Goal: Use online tool/utility: Utilize a website feature to perform a specific function

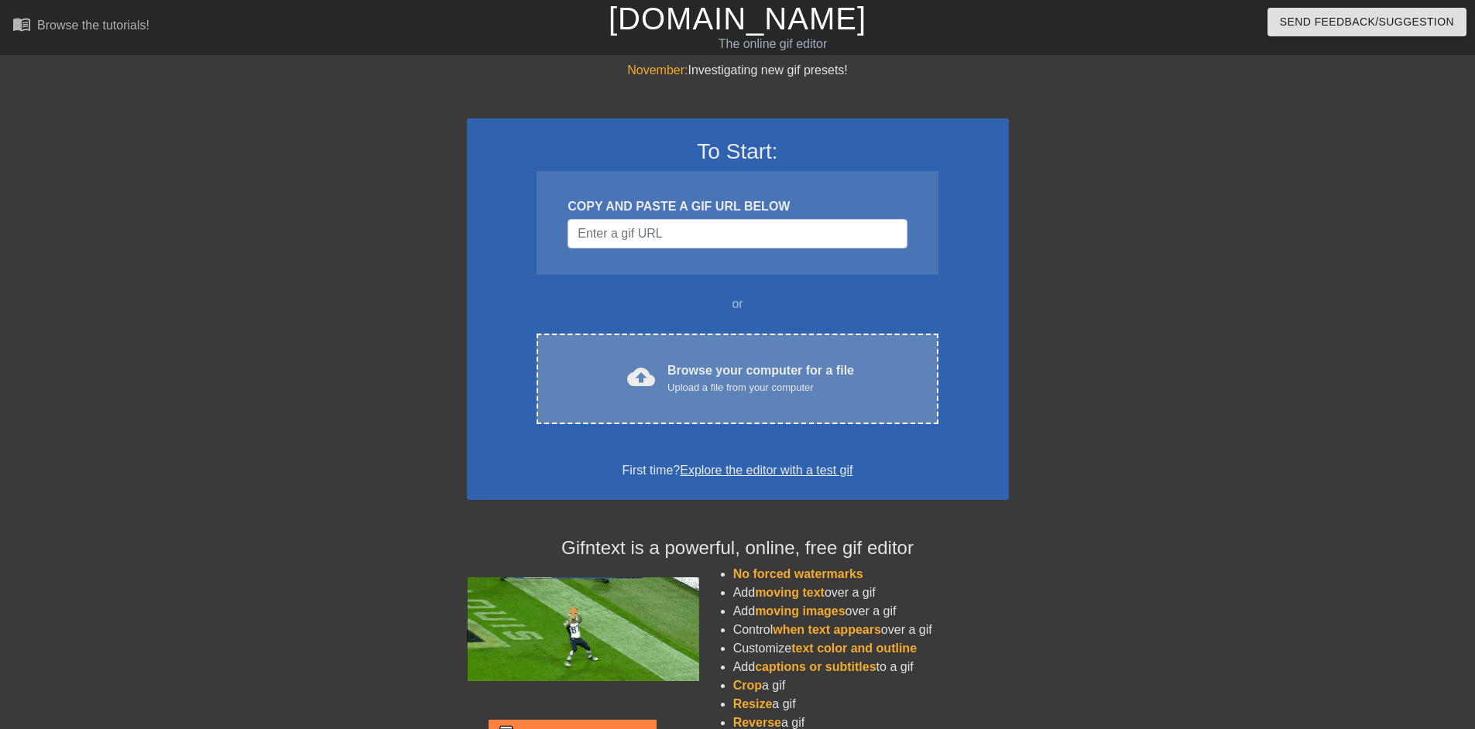
click at [706, 380] on div "Upload a file from your computer" at bounding box center [760, 387] width 187 height 15
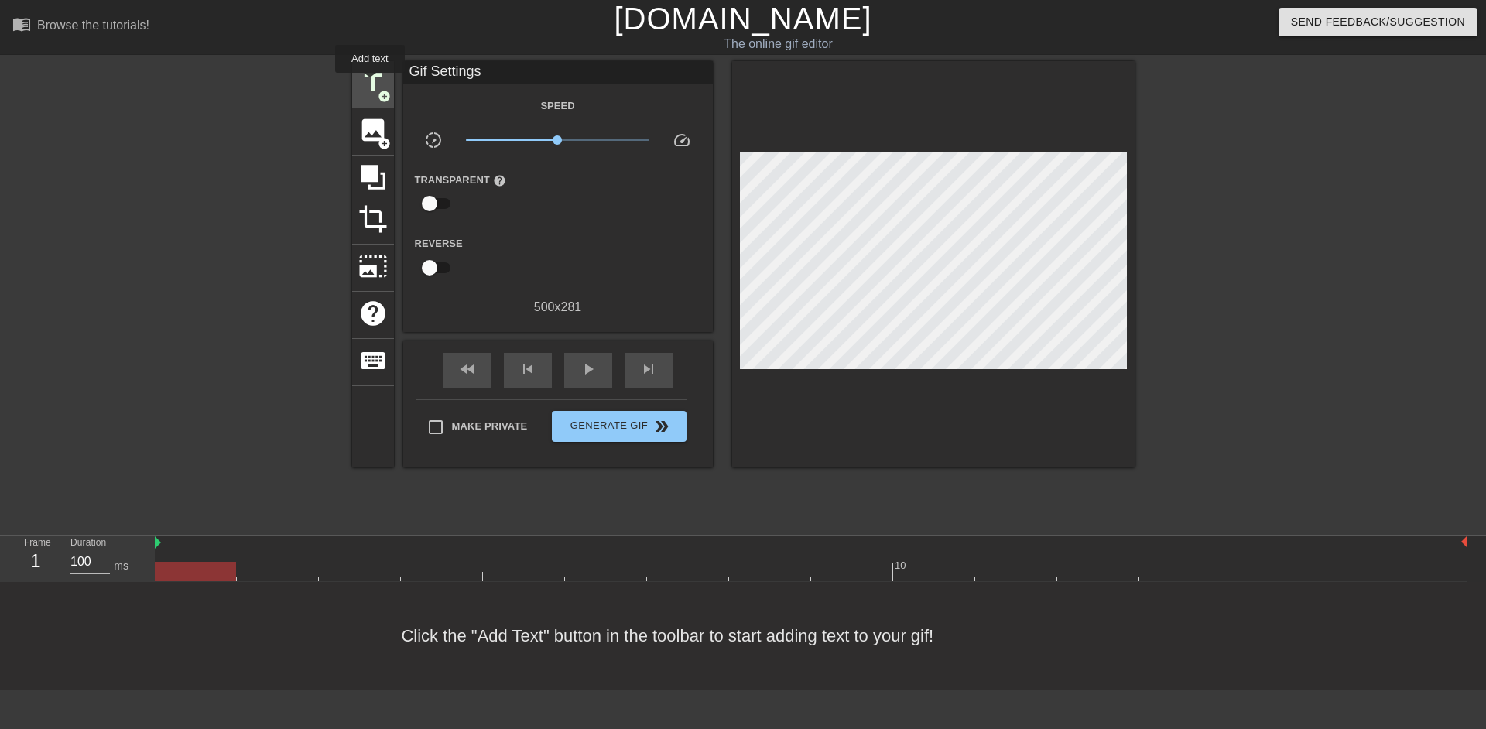
click at [370, 84] on span "title" at bounding box center [372, 82] width 29 height 29
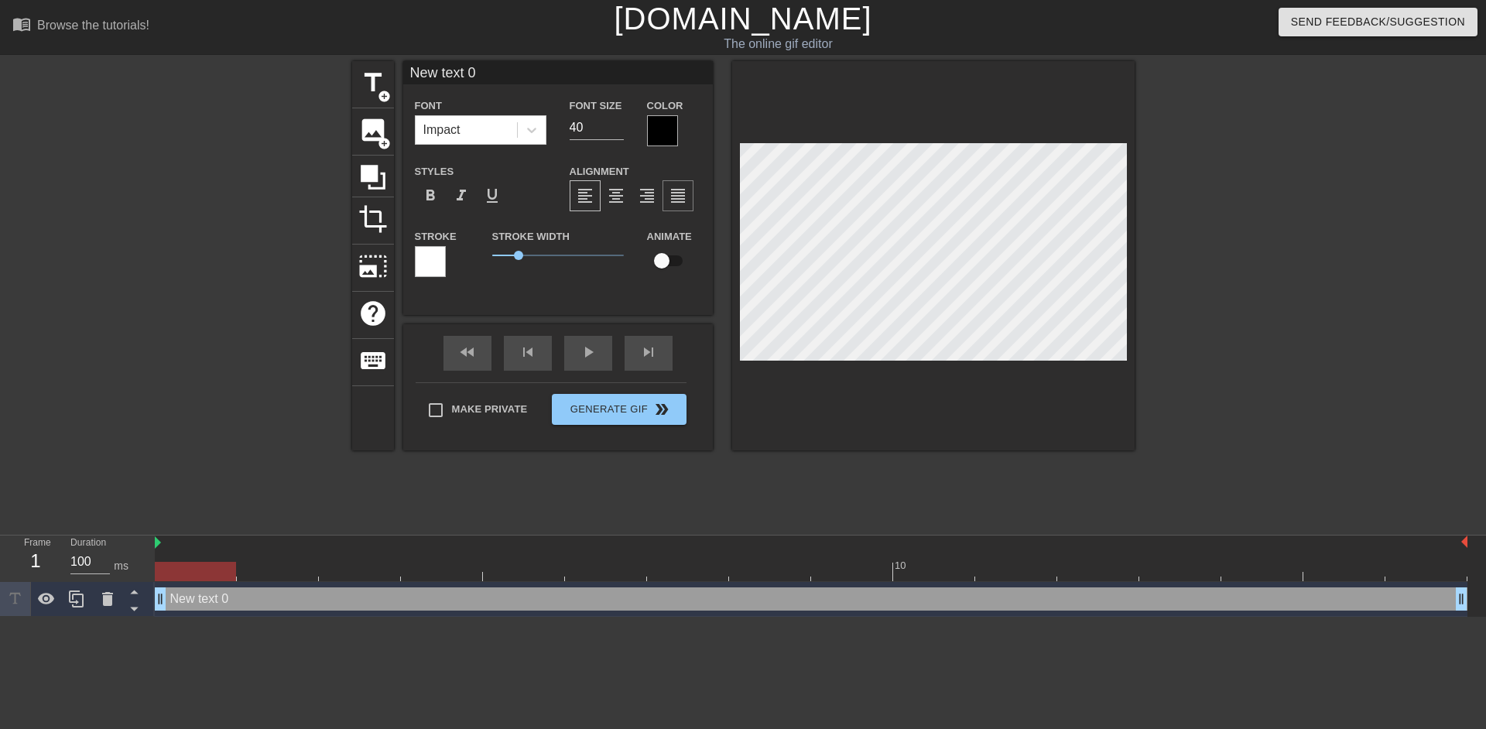
scroll to position [2, 4]
type input "I"
type textarea "I"
type input "Is"
type textarea "Is"
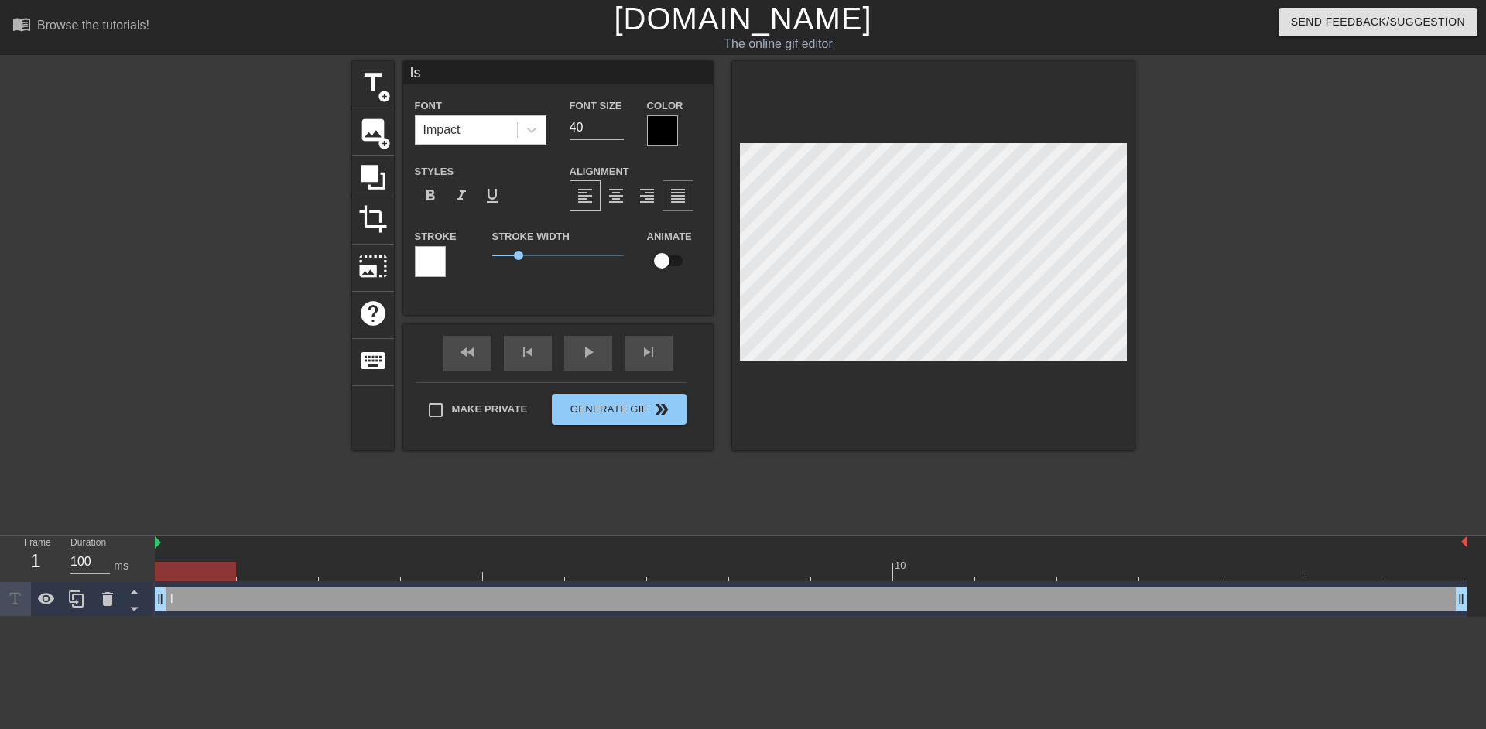
scroll to position [2, 2]
type input "Is"
type textarea "Is"
type input "Is i"
type textarea "Is i"
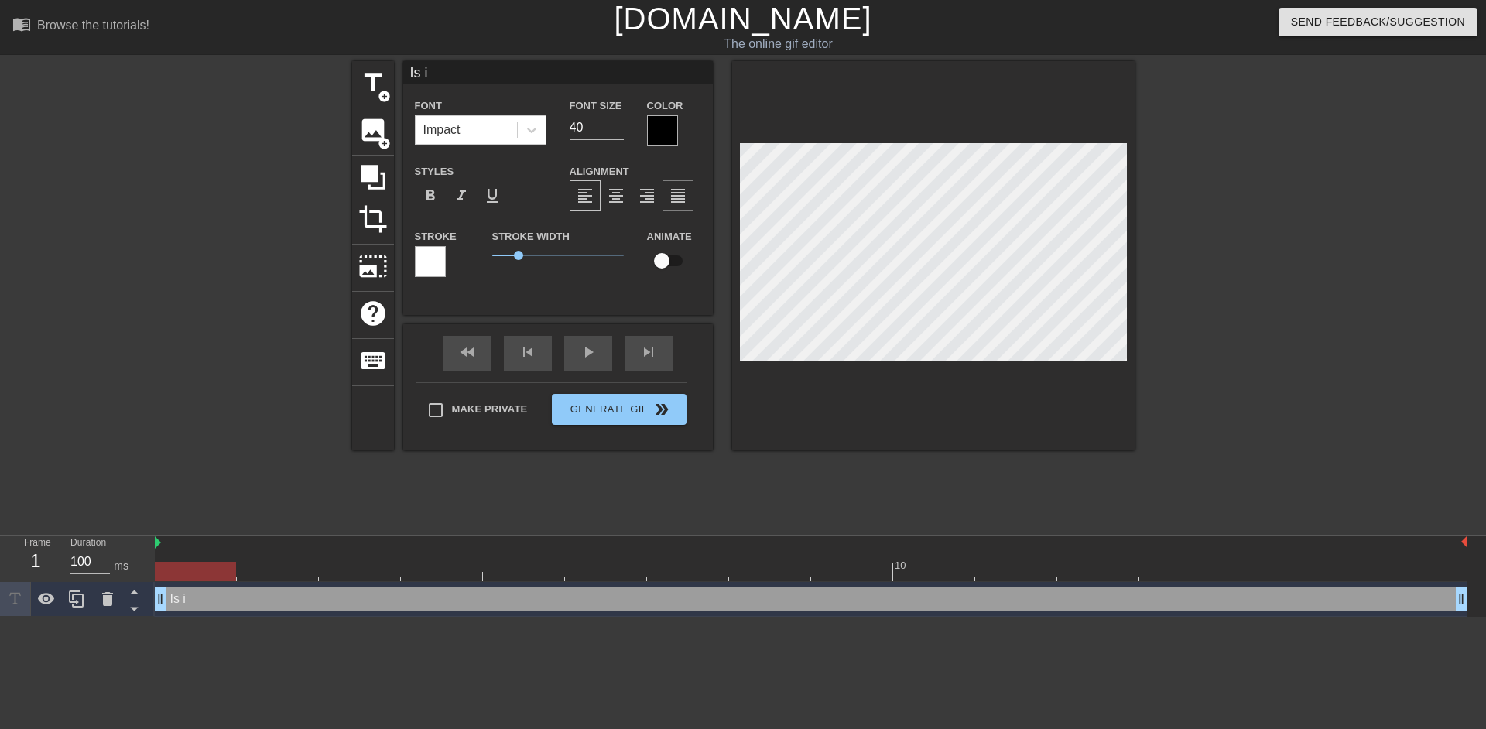
type input "Is it"
type textarea "Is it"
type input "Is it"
type textarea "Is it"
type input "Is it t"
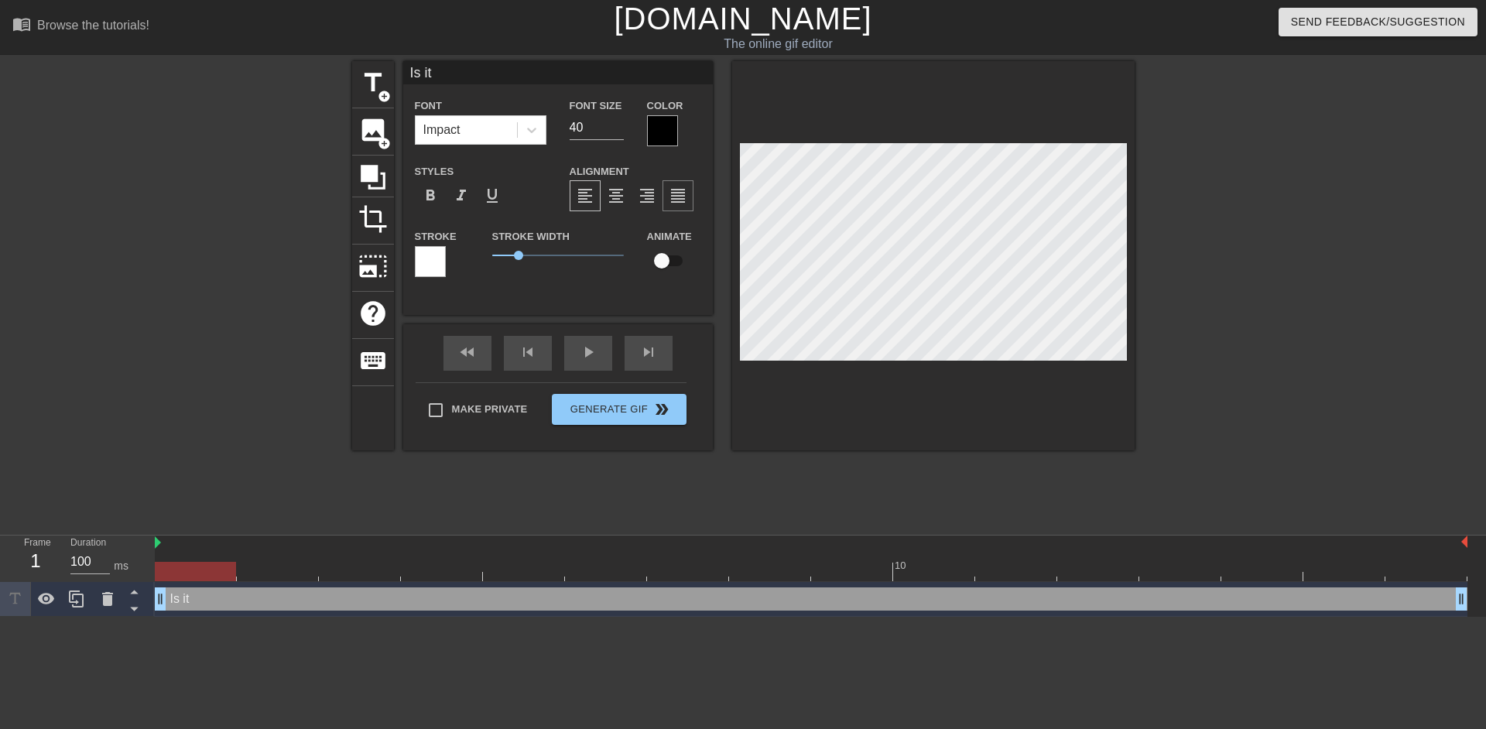
type textarea "Is it t"
type input "Is it ti"
type textarea "Is it ti"
type input "Is it [PERSON_NAME]"
type textarea "Is it [PERSON_NAME]"
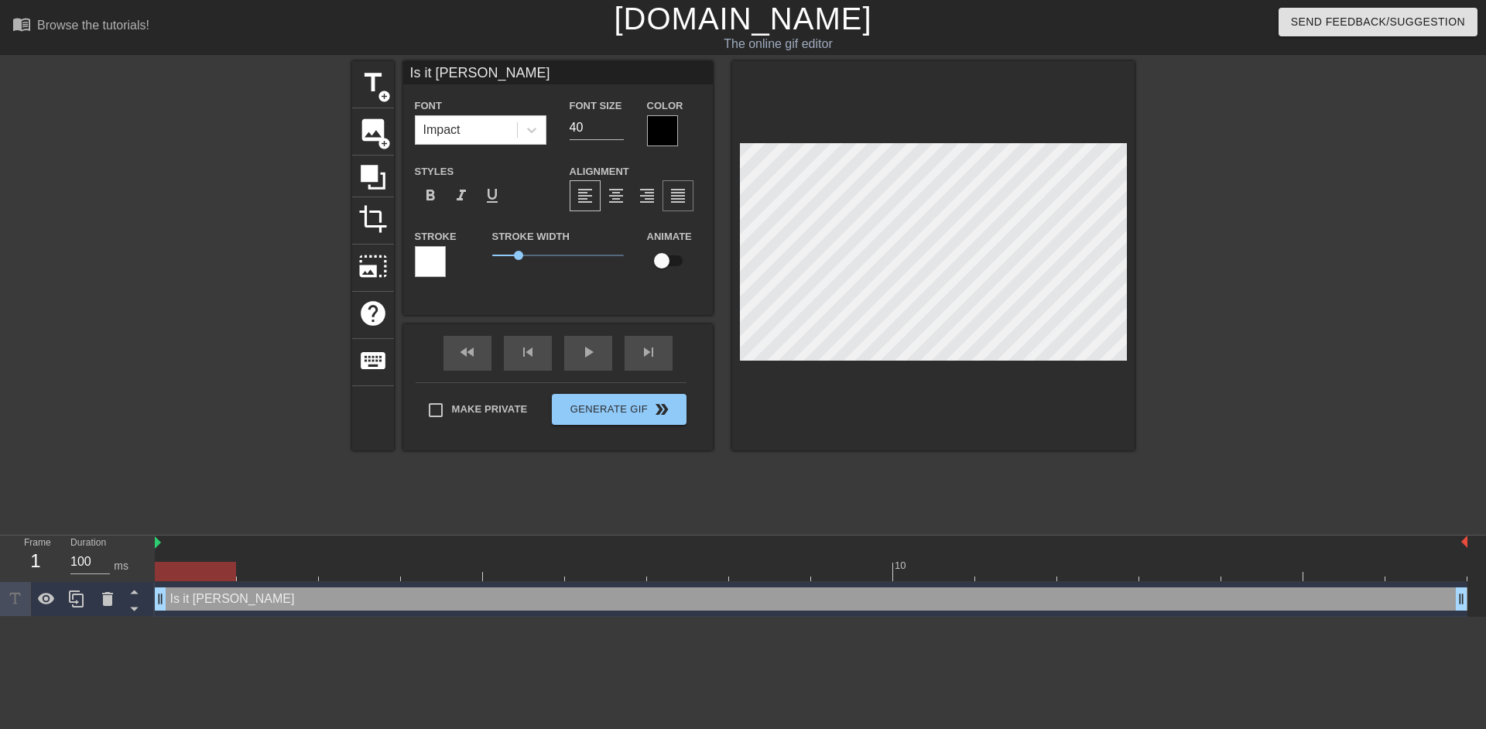
type input "Is it time"
type textarea "Is it time"
type input "Is it time"
type textarea "Is it time"
type input "Is it time f"
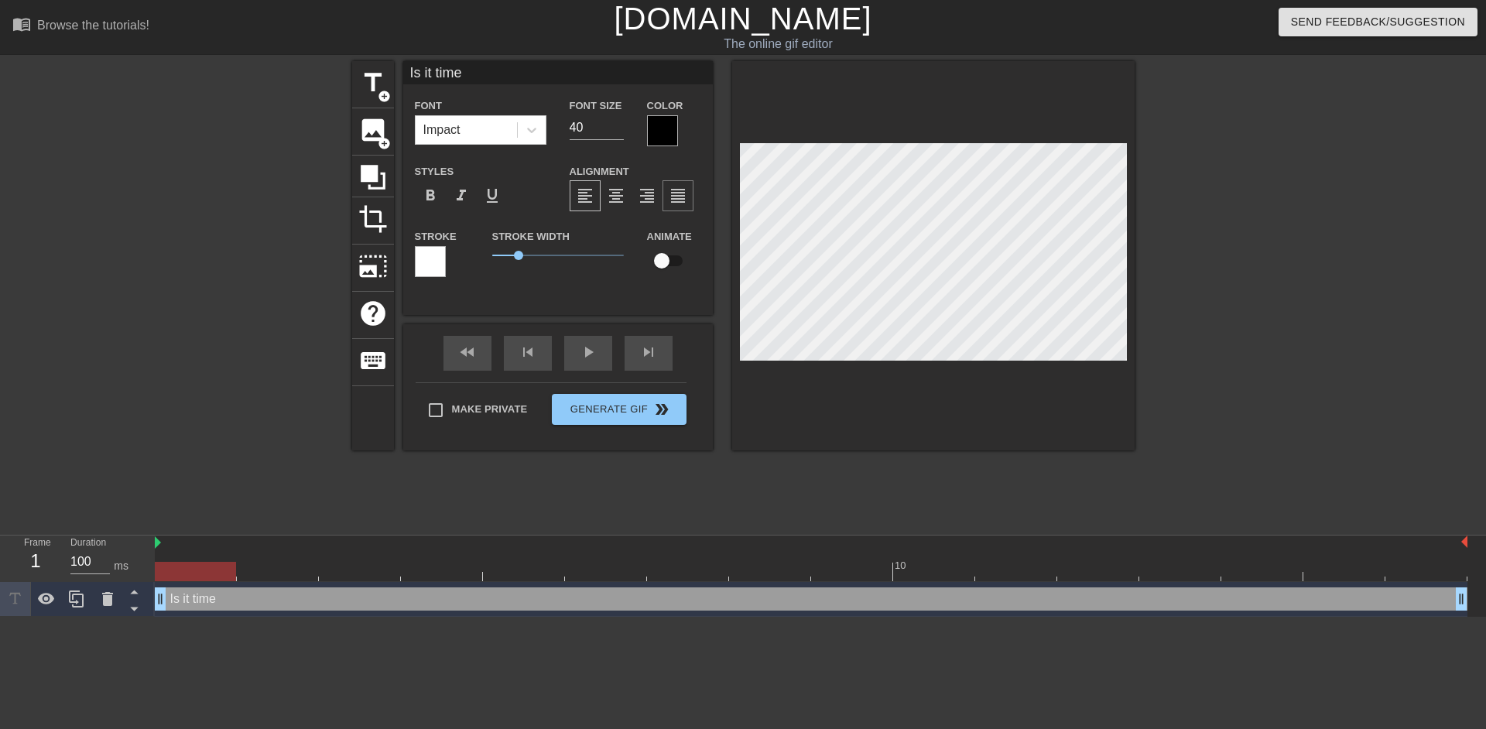
type textarea "Is it time f"
type input "Is it time fo"
type textarea "Is it time fo"
type input "Is it time for"
type textarea "Is it time for"
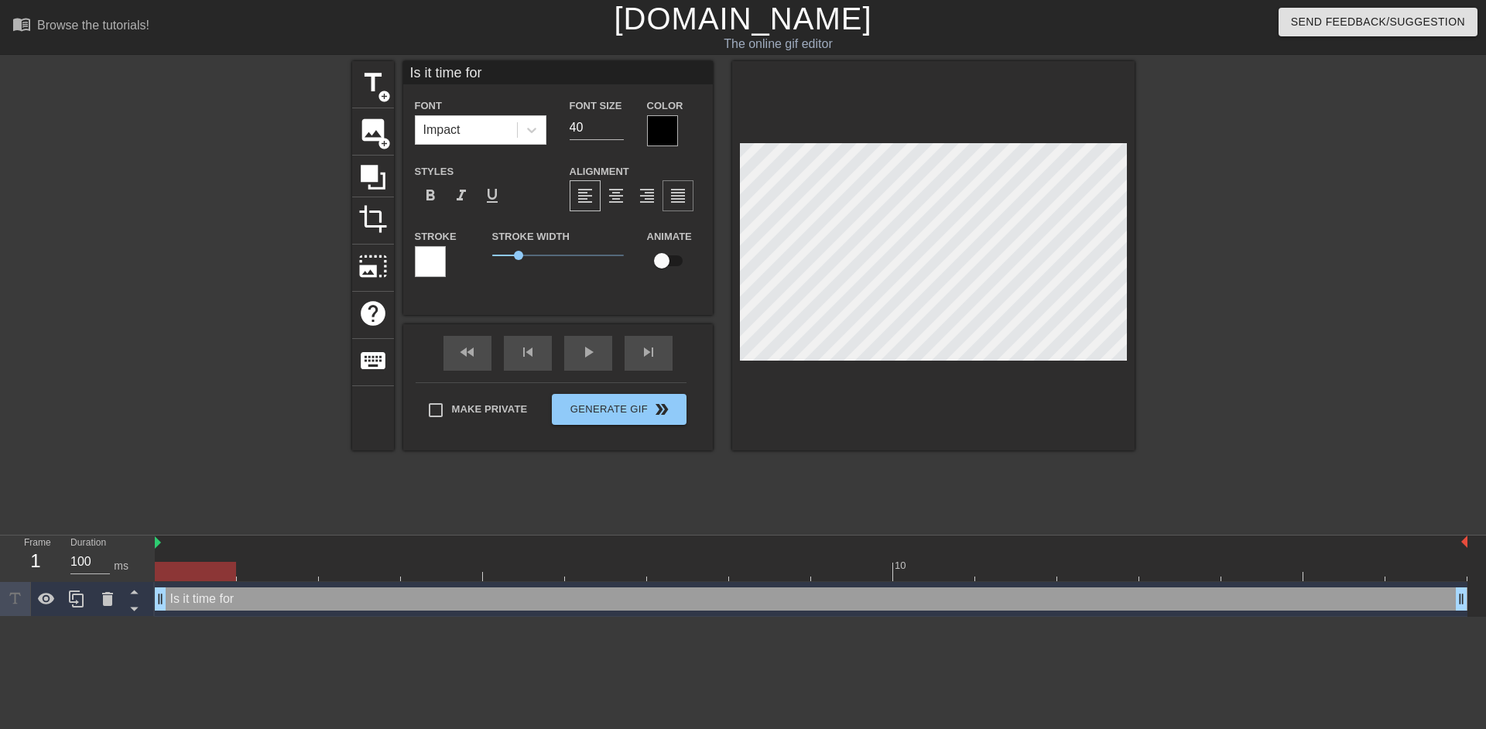
type input "Is it time for"
type textarea "Is it time for"
type input "Is it time for A"
type textarea "Is it time for A"
type input "Is it time for Ag"
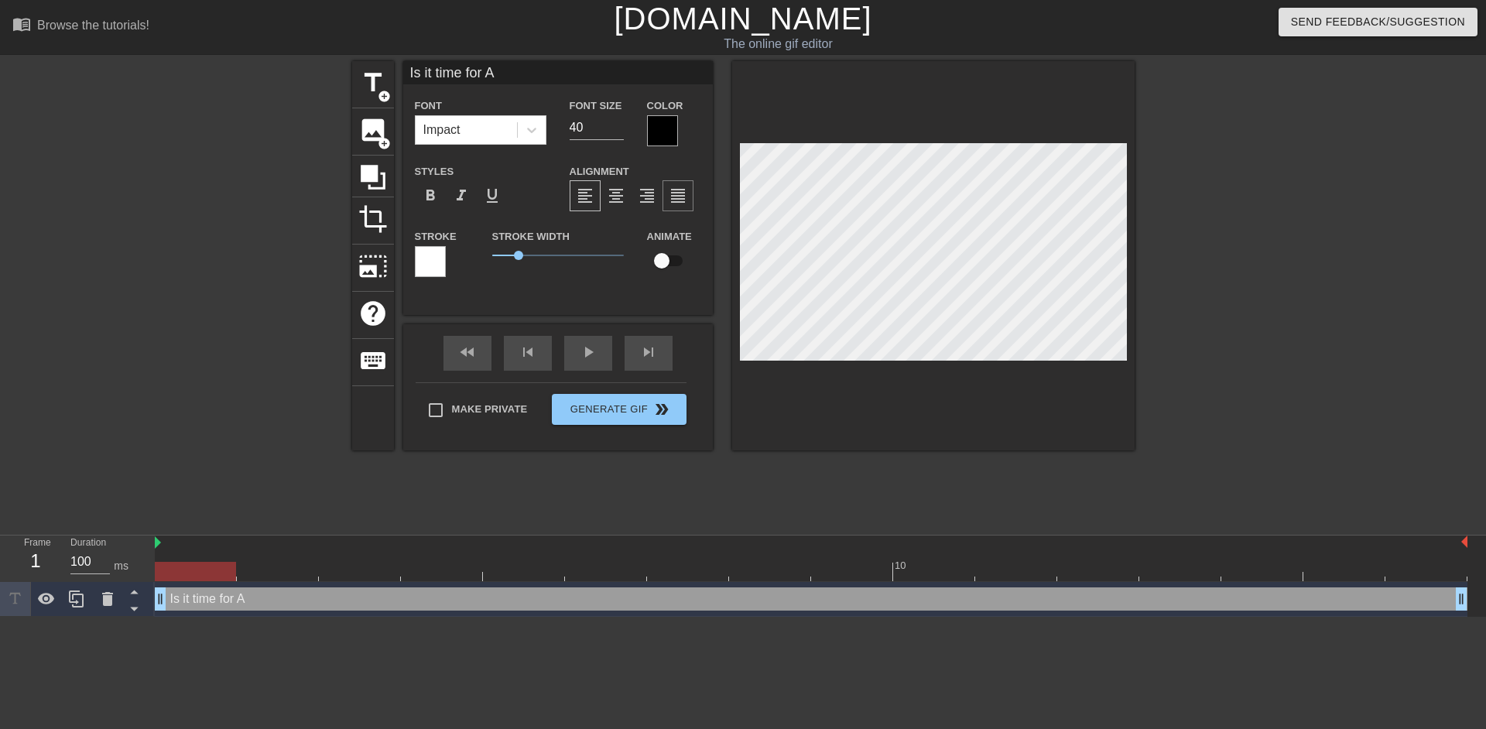
type textarea "Is it time for Ag"
type input "Is it time for Age"
type textarea "Is it time for Age"
type input "Is it time for Age"
type textarea "Is it time for Age"
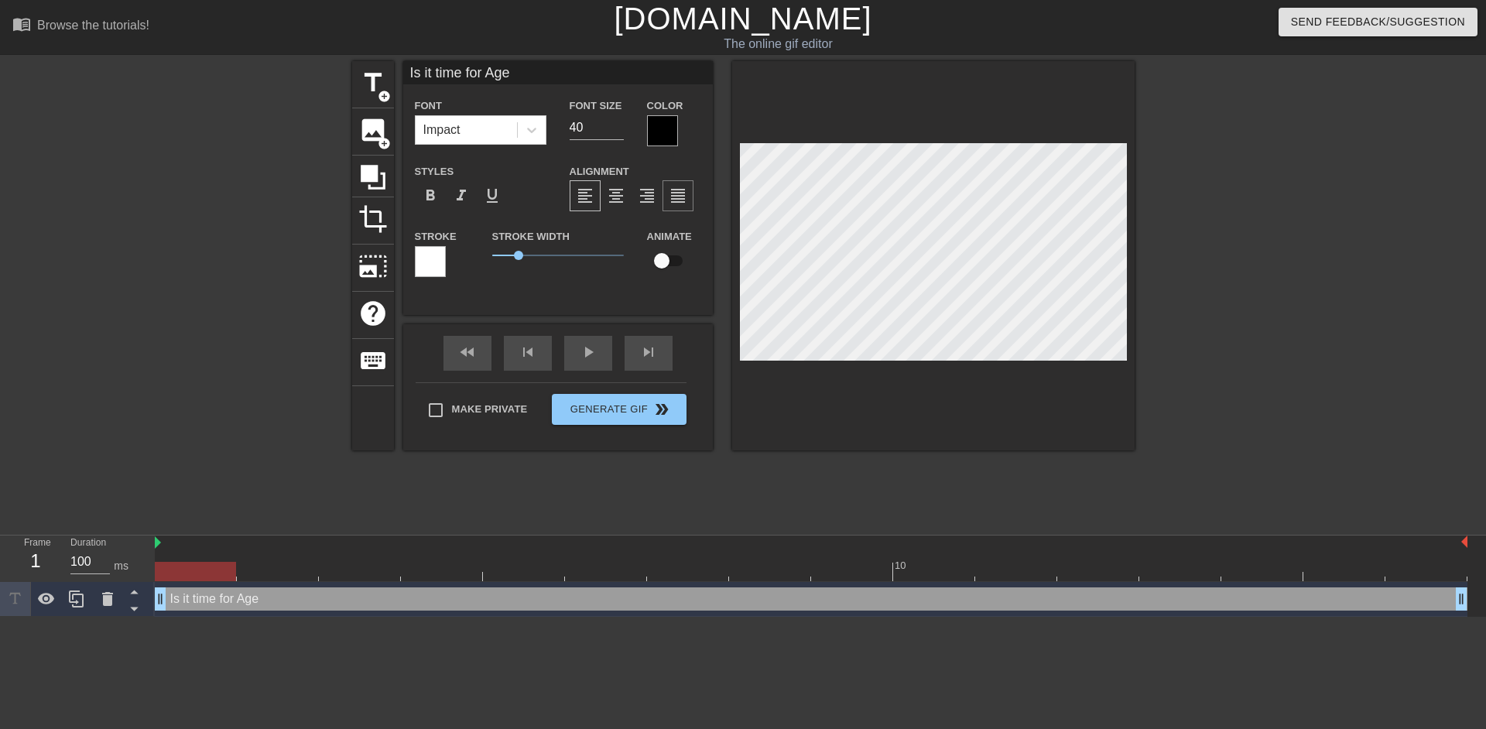
type input "Is it time for Age o"
type textarea "Is it time for Age o"
type input "Is it time for Age of"
type textarea "Is it time for Age of"
type input "Is it time for Age of"
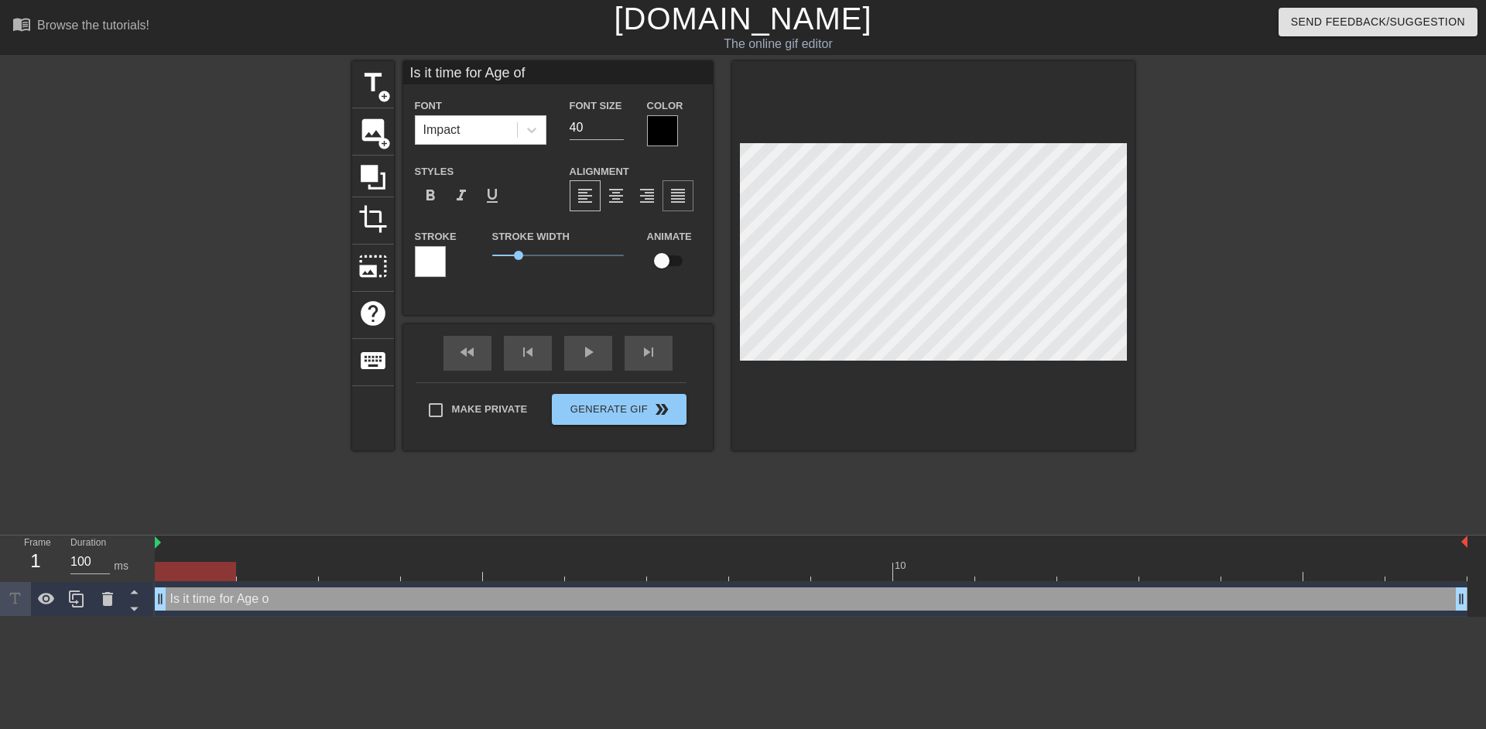
type textarea "Is it time for Age of"
type input "Is it time for Age of W"
type textarea "Is it time for Age of W"
type input "Is it time for Age of Wa"
type textarea "Is it time for Age of Wal"
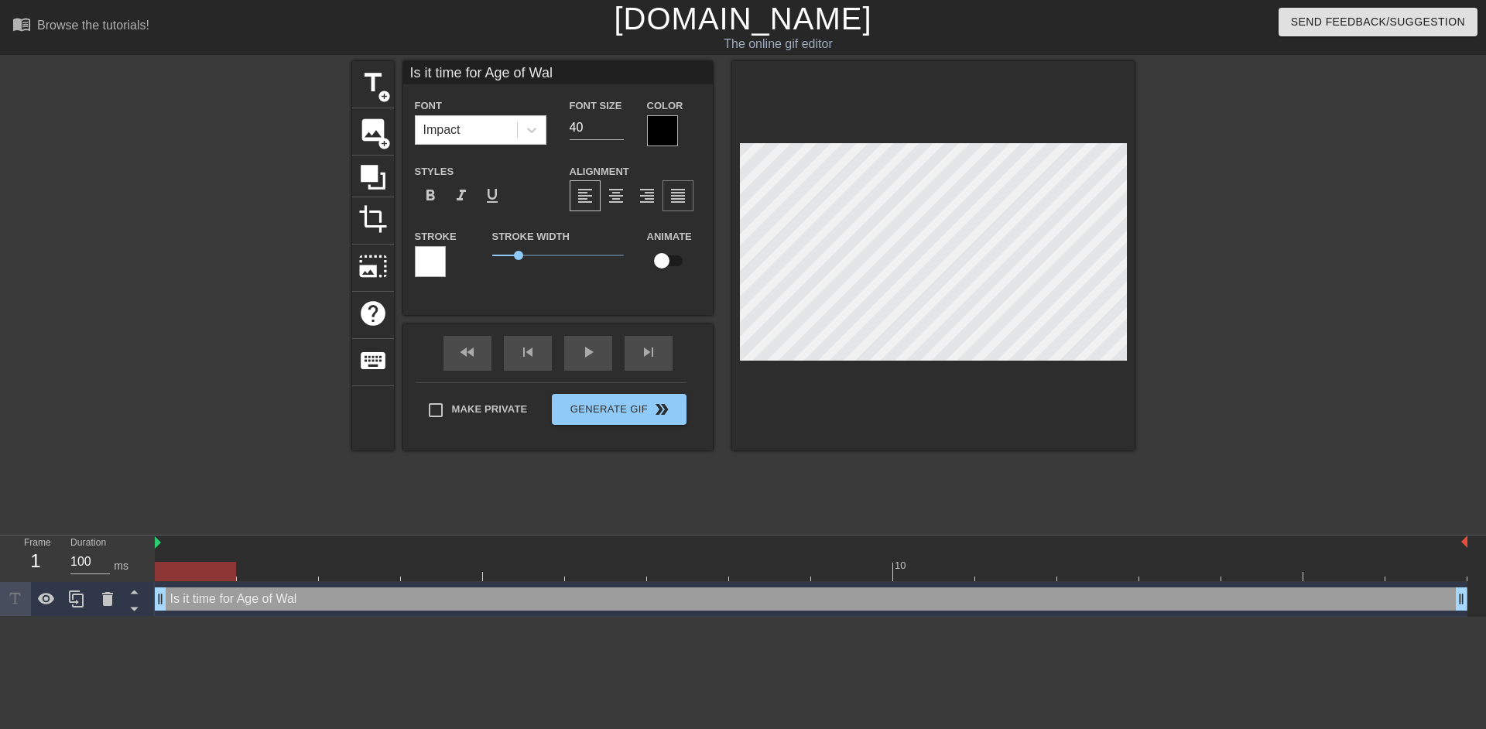
type input "Is it time for Age of [PERSON_NAME]"
type textarea "Is it time for Age of [PERSON_NAME]"
type input "Is it time for Age of Walte"
type textarea "Is it time for Age of Walte"
type input "Is it time for Age of [PERSON_NAME]"
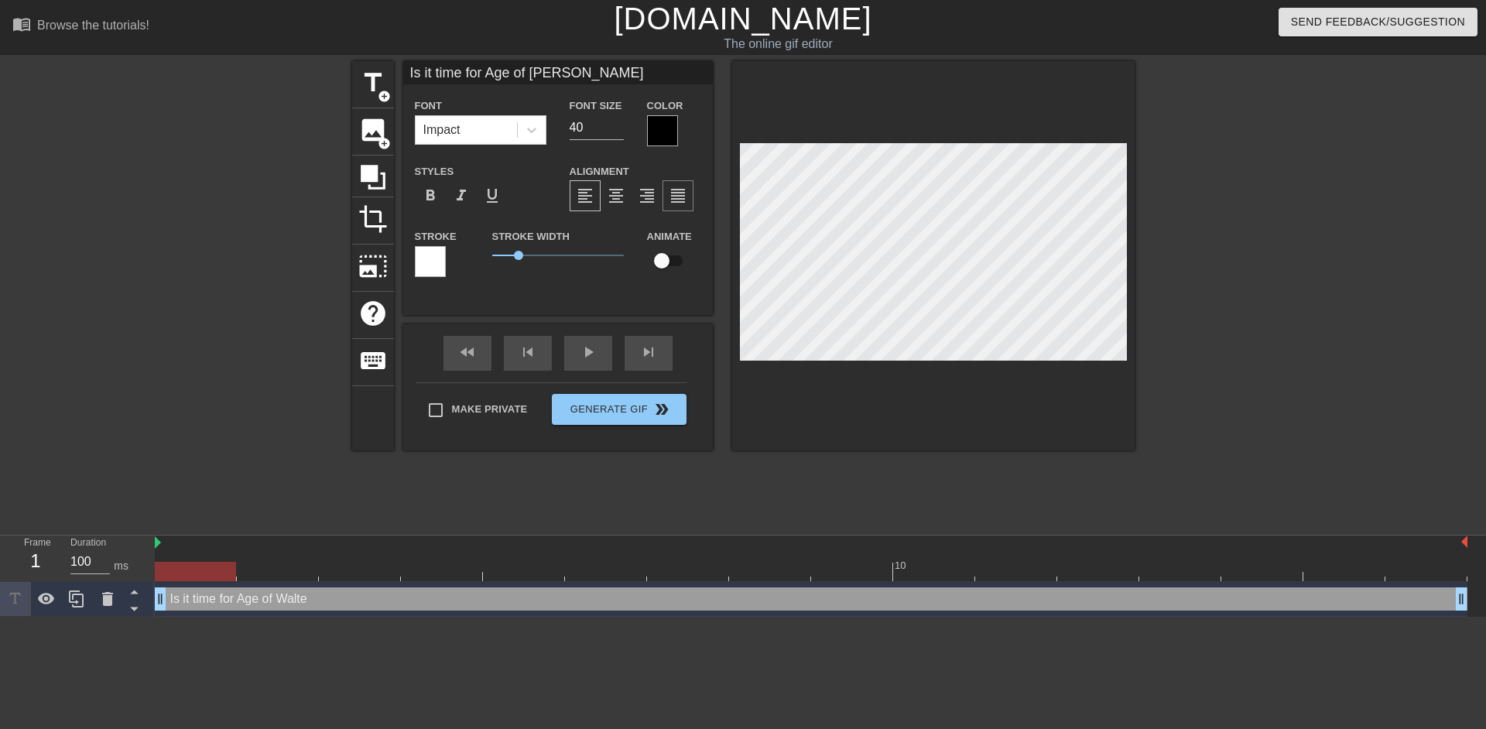
type textarea "Is it time for Age of [PERSON_NAME]"
type input "Is it time for Age of [PERSON_NAME]"
type textarea "Is it time for Age of [PERSON_NAME]"
type input "Is it time for Age of [PERSON_NAME]?"
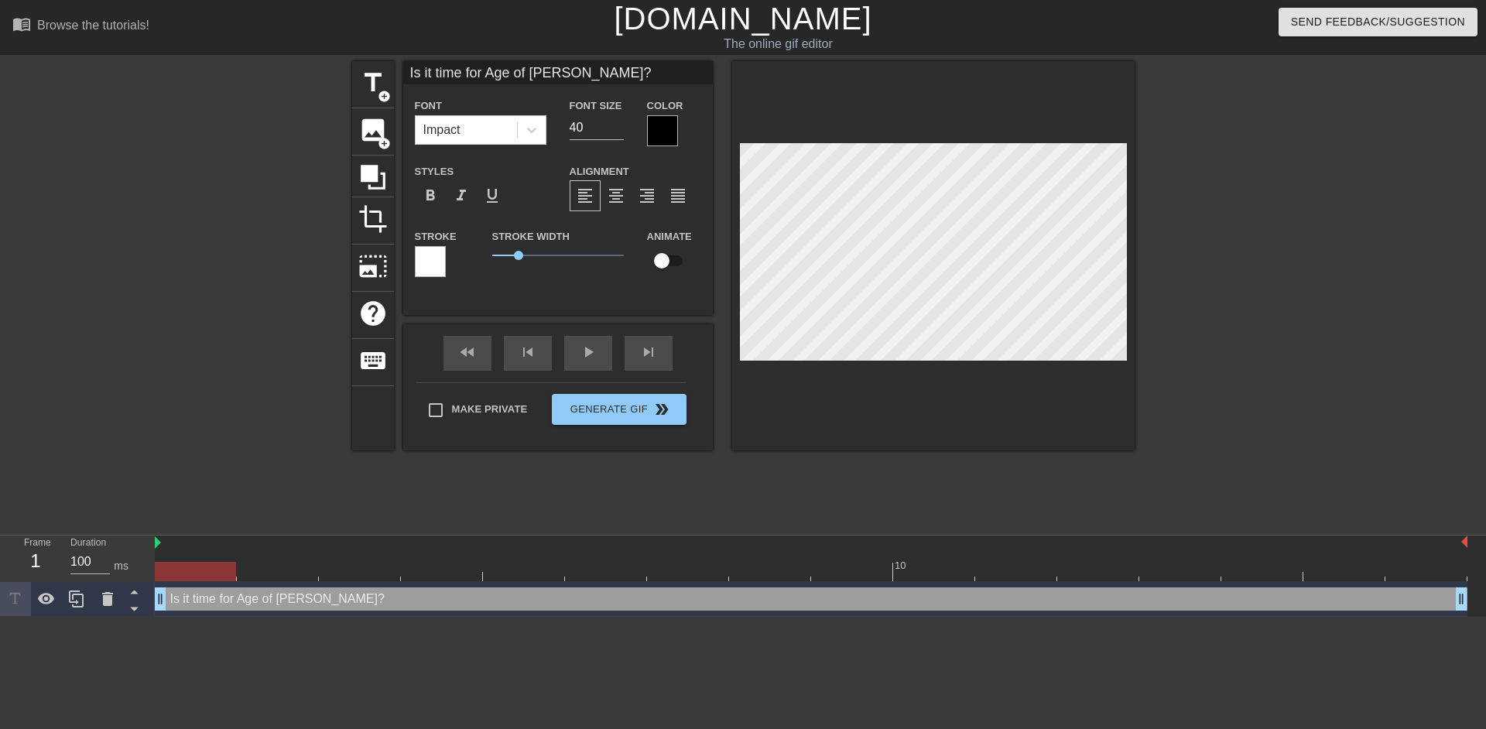
type textarea "Is it time for Age of [PERSON_NAME]?"
click at [639, 142] on div "title add_circle image add_circle crop photo_size_select_large help keyboard Is…" at bounding box center [743, 255] width 783 height 389
click at [662, 134] on div at bounding box center [662, 130] width 31 height 31
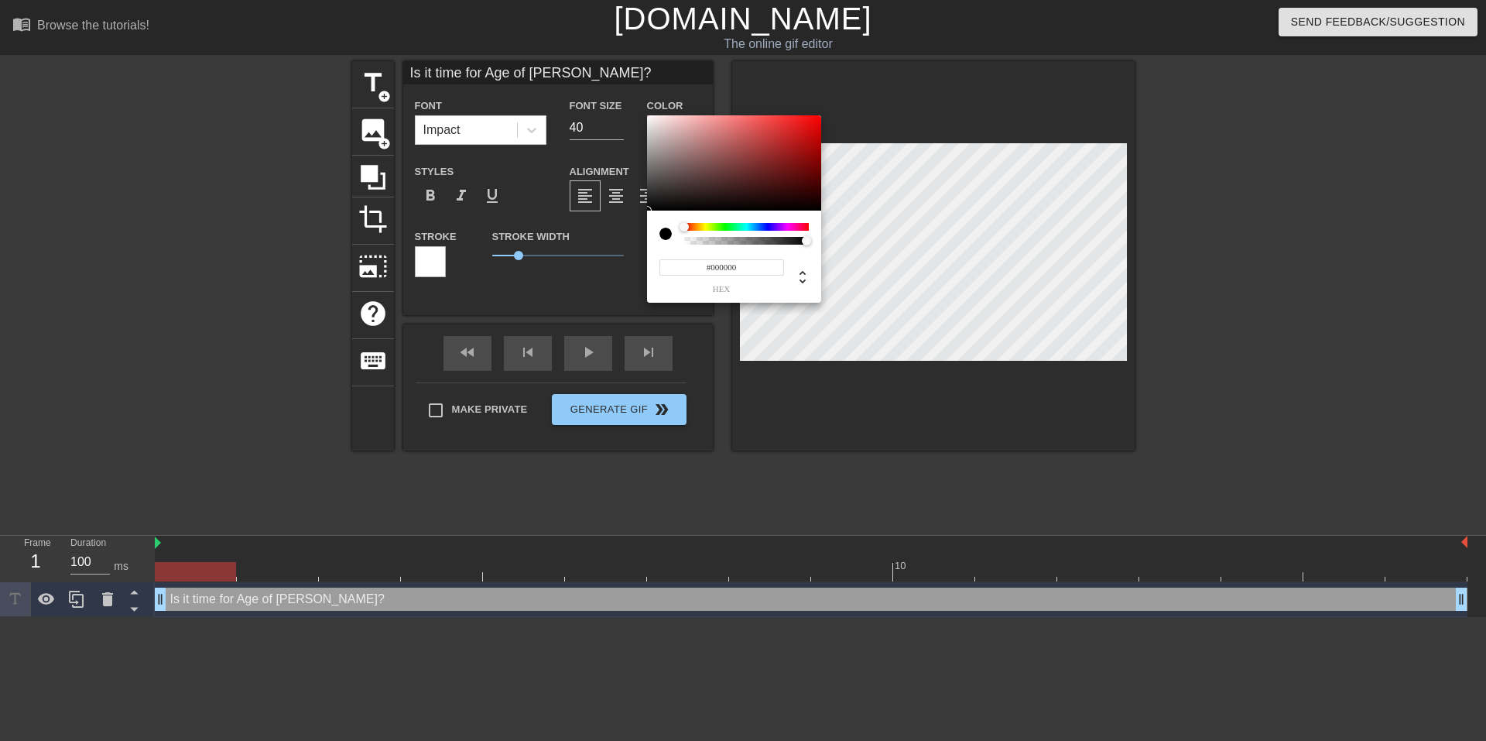
click at [681, 242] on div at bounding box center [671, 234] width 25 height 22
drag, startPoint x: 686, startPoint y: 228, endPoint x: 560, endPoint y: 233, distance: 126.3
click at [560, 233] on div "#000000 hex" at bounding box center [743, 370] width 1486 height 741
type input "0"
drag, startPoint x: 786, startPoint y: 242, endPoint x: 619, endPoint y: 239, distance: 166.4
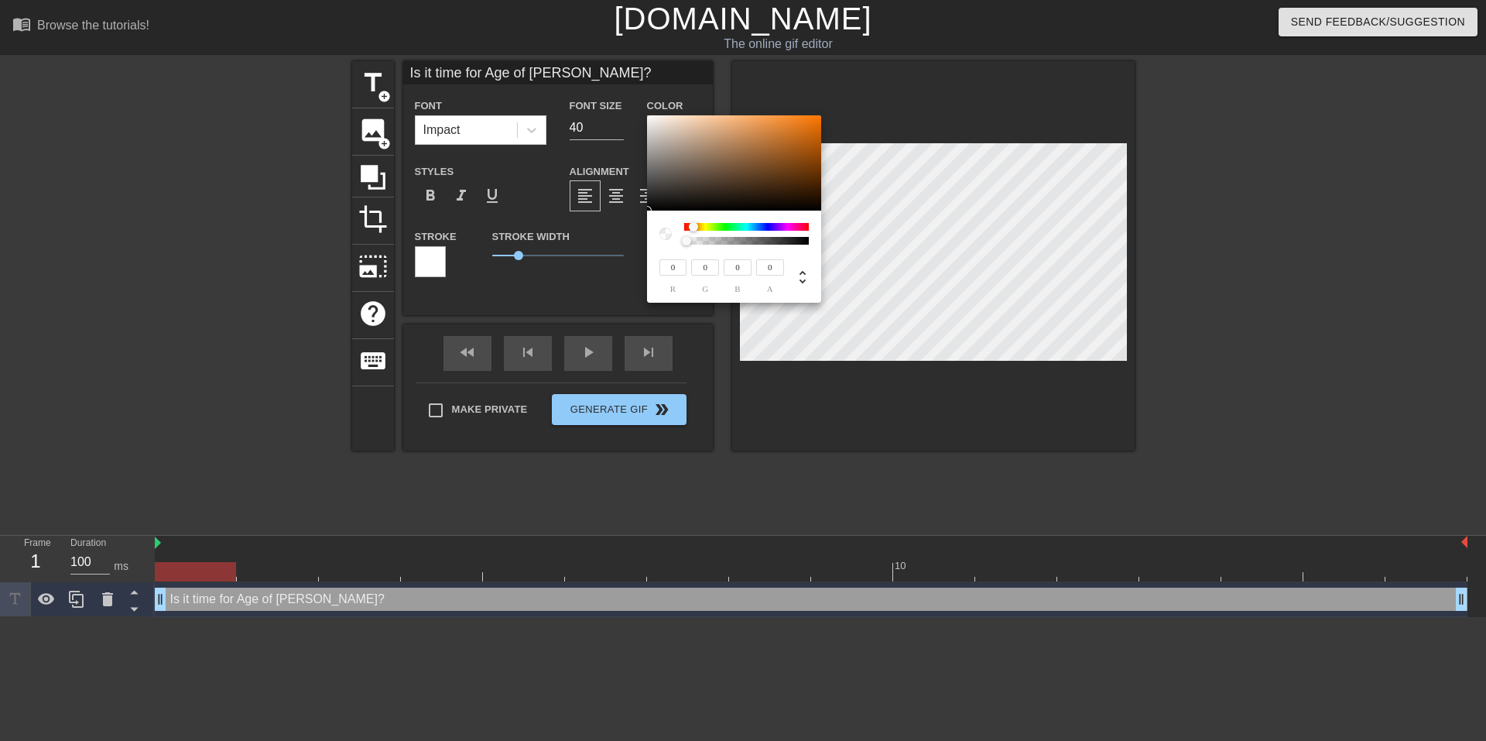
click at [619, 239] on div "0 r 0 g 0 b 0 a" at bounding box center [743, 370] width 1486 height 741
click at [803, 241] on div at bounding box center [803, 240] width 9 height 9
type input "1"
drag, startPoint x: 802, startPoint y: 239, endPoint x: 828, endPoint y: 246, distance: 27.2
click at [829, 246] on div "0 r 0 g 0 b 1 a" at bounding box center [743, 370] width 1486 height 741
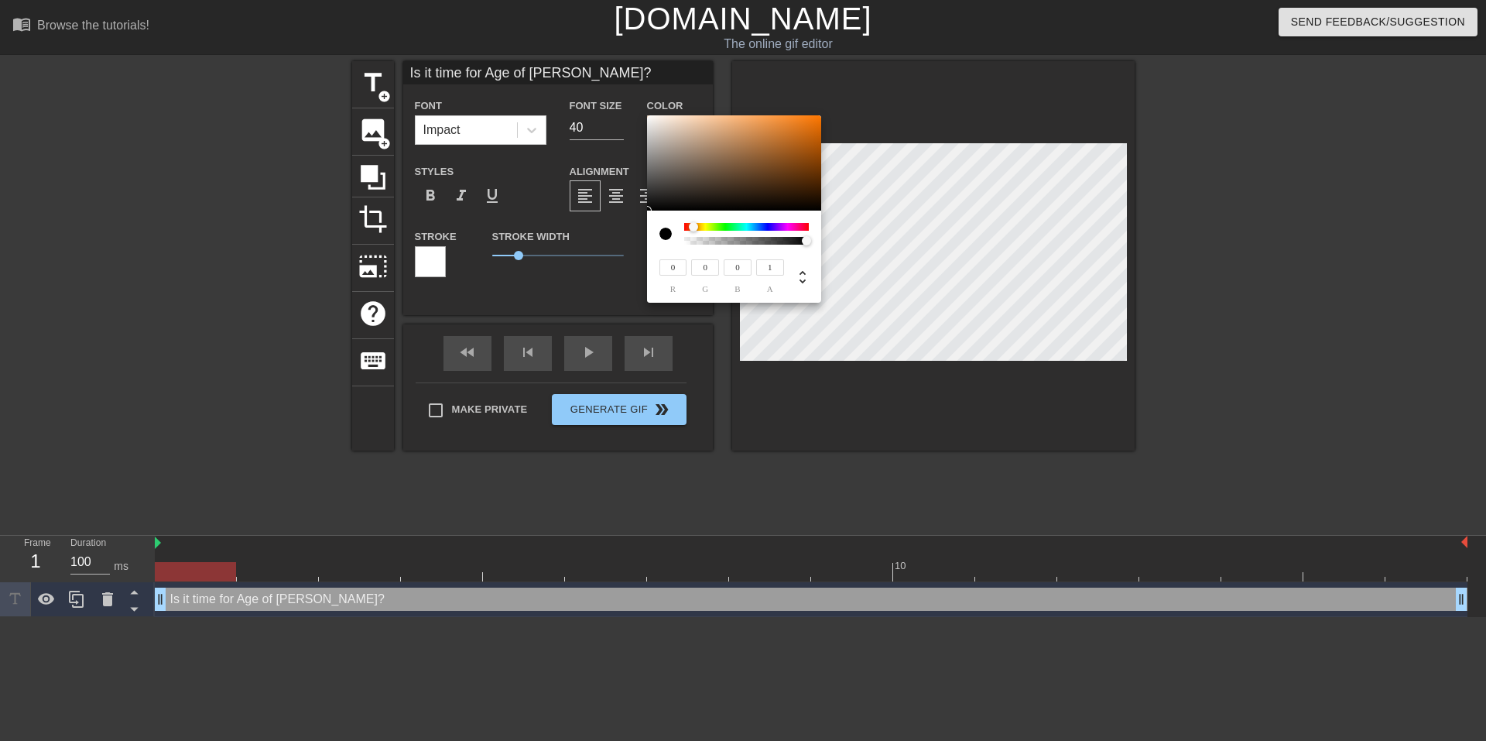
click at [665, 233] on div at bounding box center [665, 234] width 12 height 12
type input "11"
type input "10"
type input "8"
type input "13"
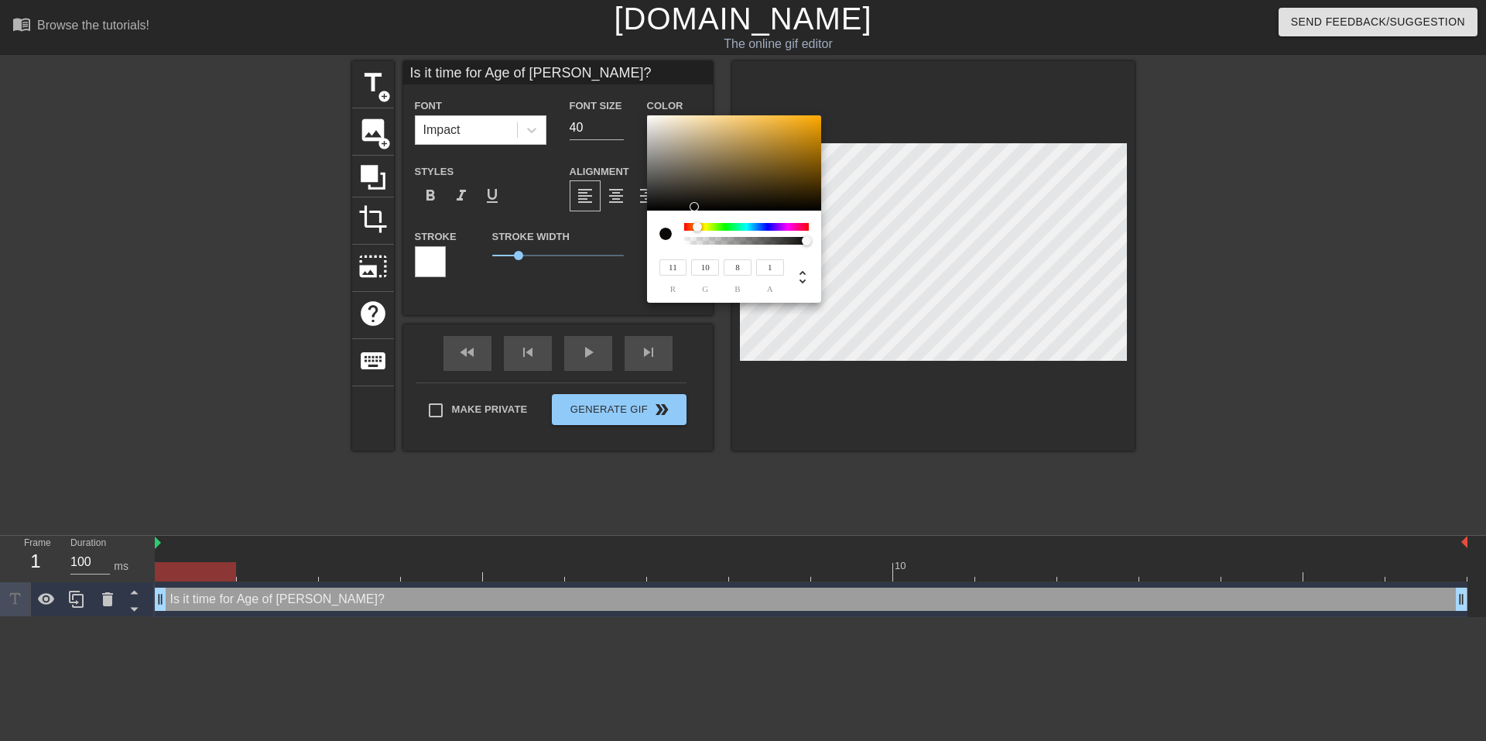
type input "12"
type input "10"
type input "27"
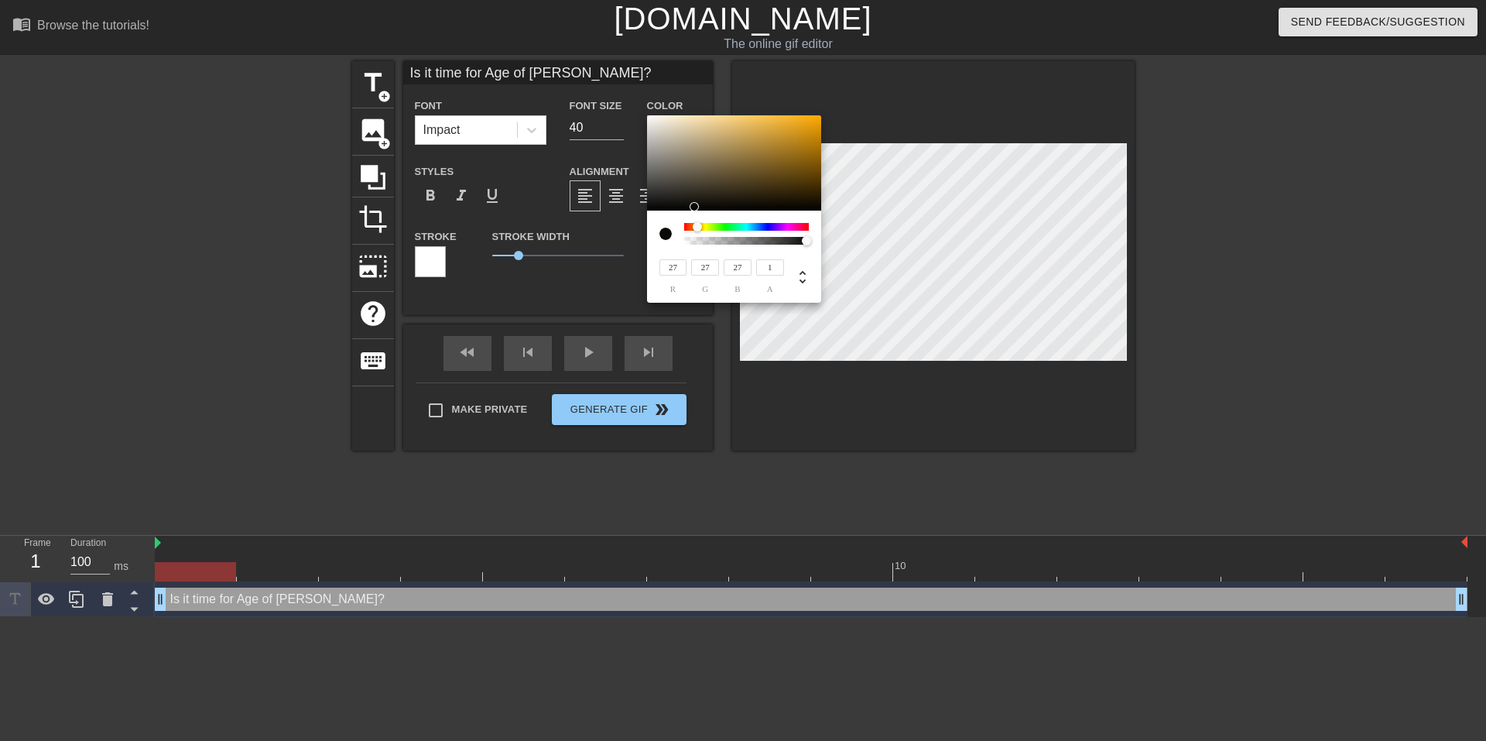
type input "62"
type input "61"
type input "106"
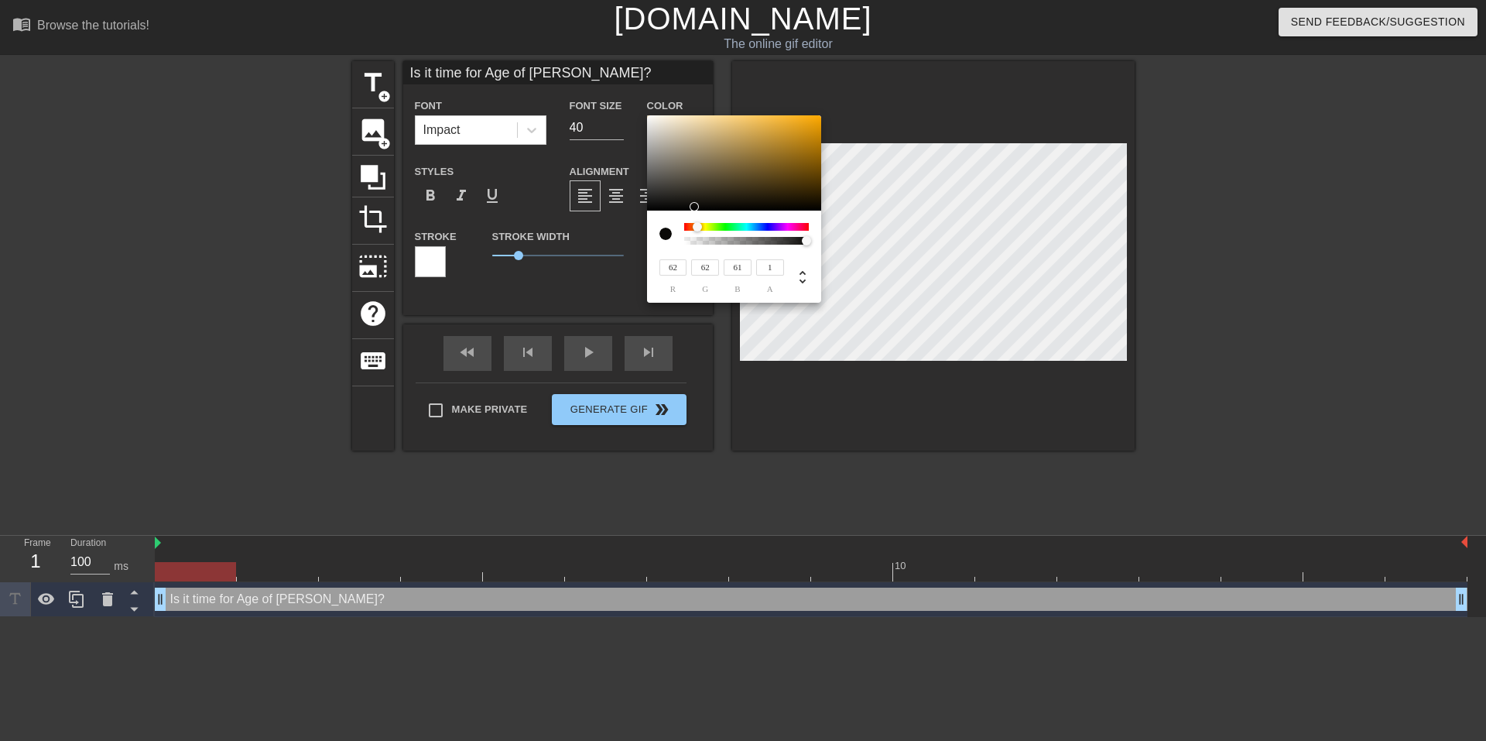
type input "104"
type input "134"
type input "132"
type input "147"
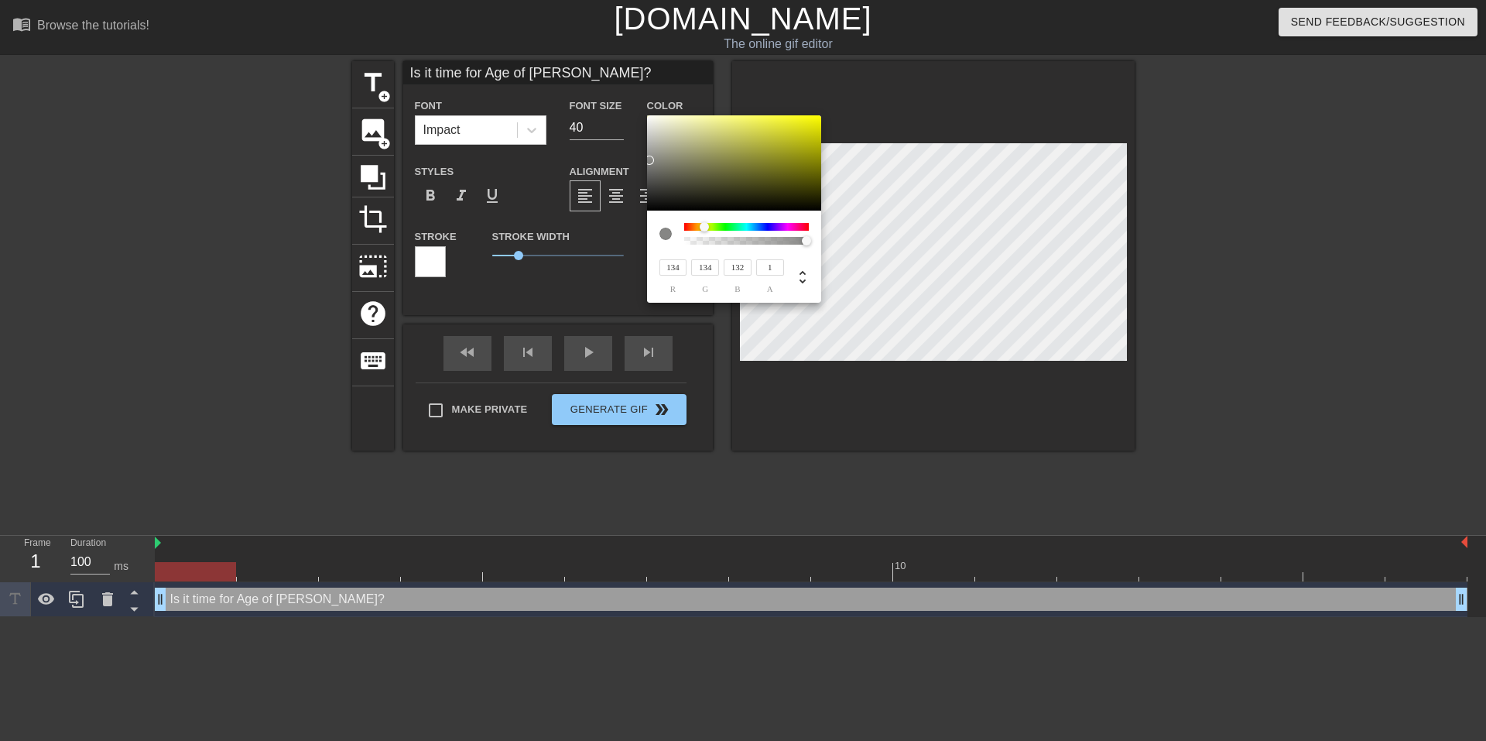
type input "147"
type input "144"
type input "184"
type input "180"
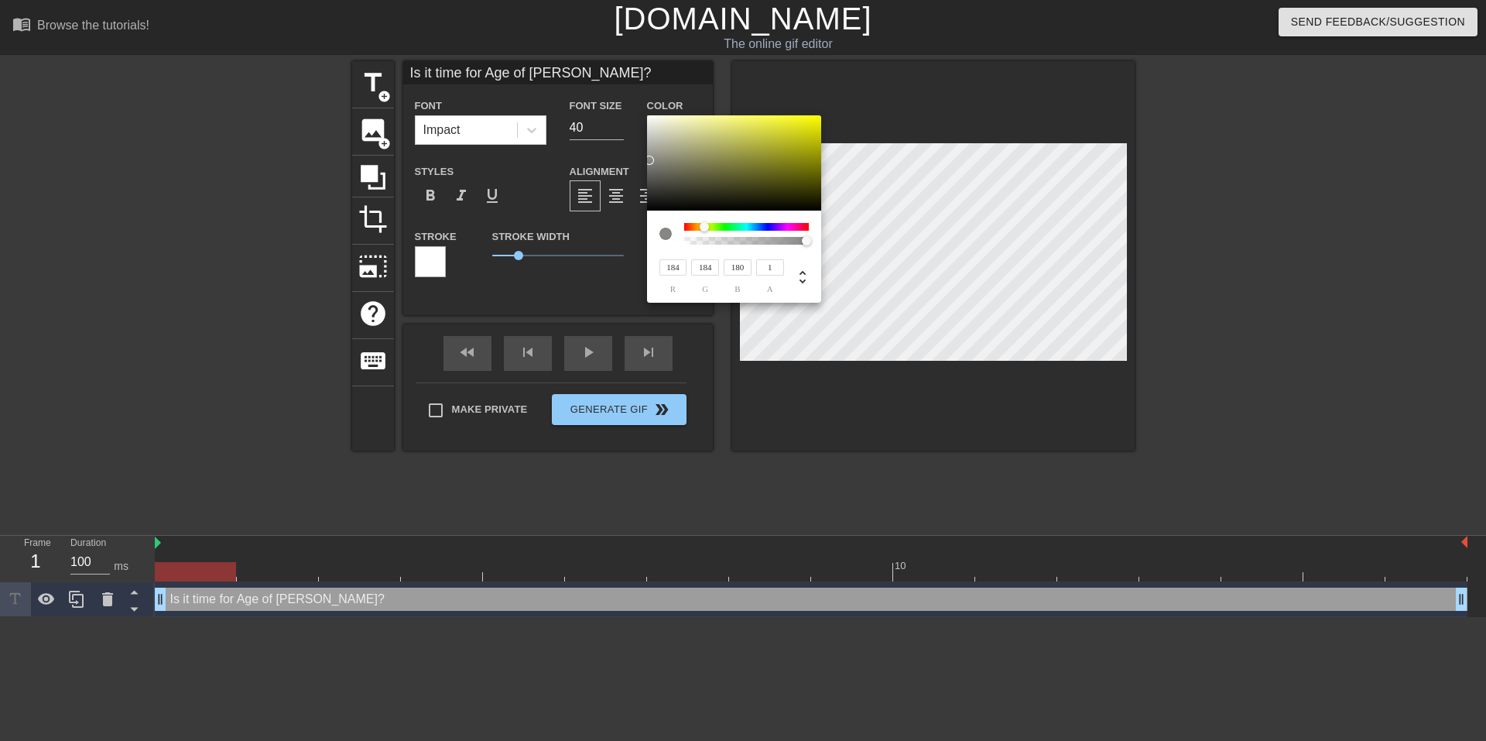
type input "227"
type input "224"
type input "255"
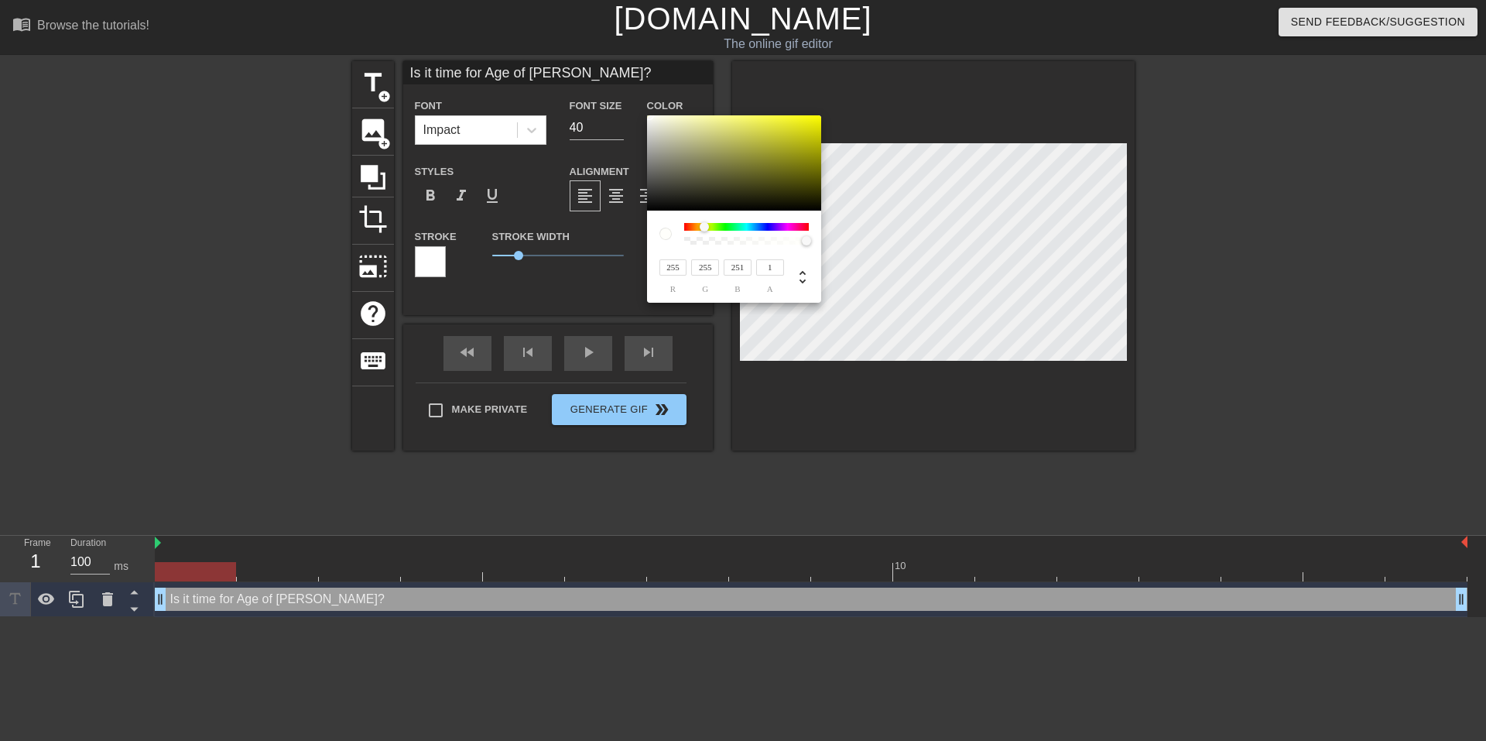
type input "250"
drag, startPoint x: 647, startPoint y: 207, endPoint x: 650, endPoint y: 66, distance: 140.9
click at [650, 66] on div "255 r 255 g 250 b 1 a" at bounding box center [743, 370] width 1486 height 741
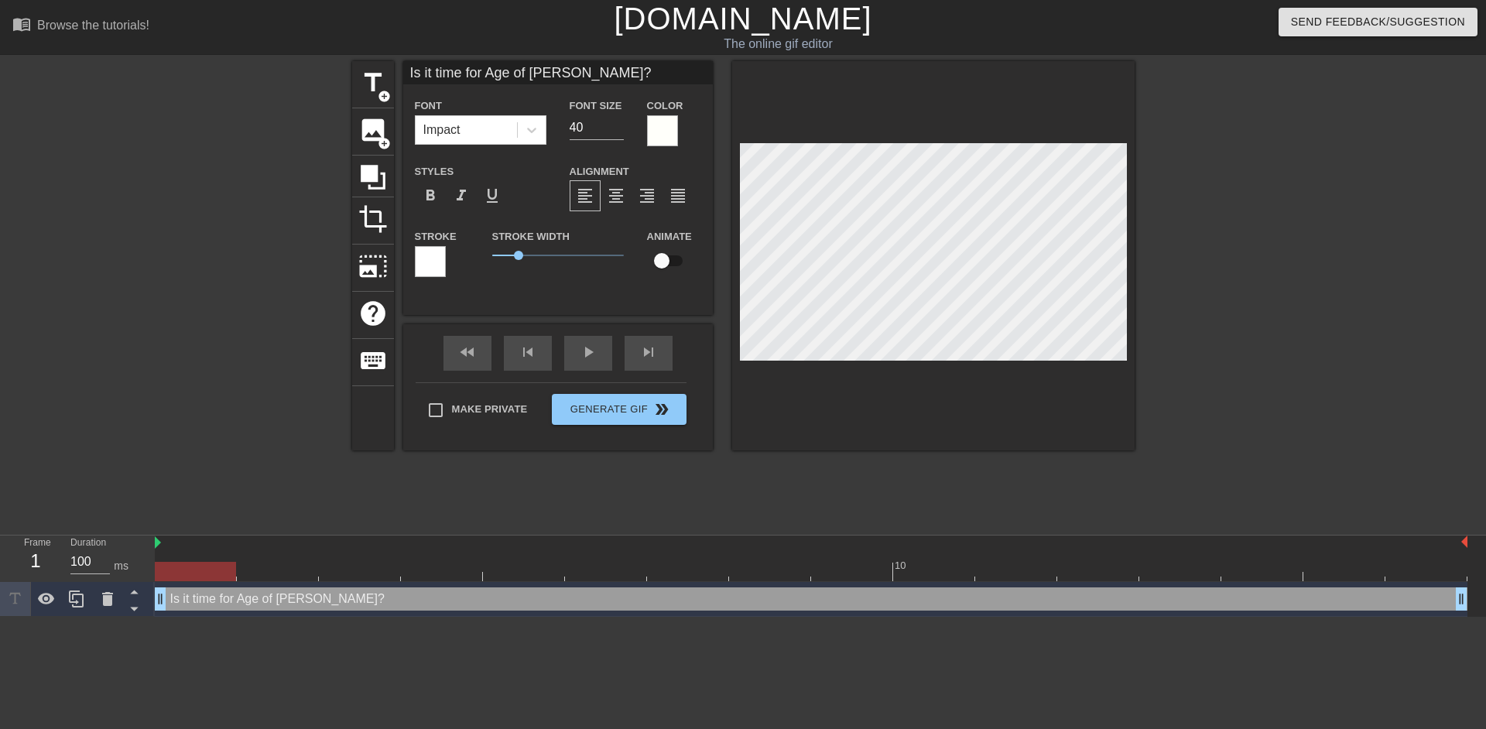
click at [435, 261] on div at bounding box center [430, 261] width 31 height 31
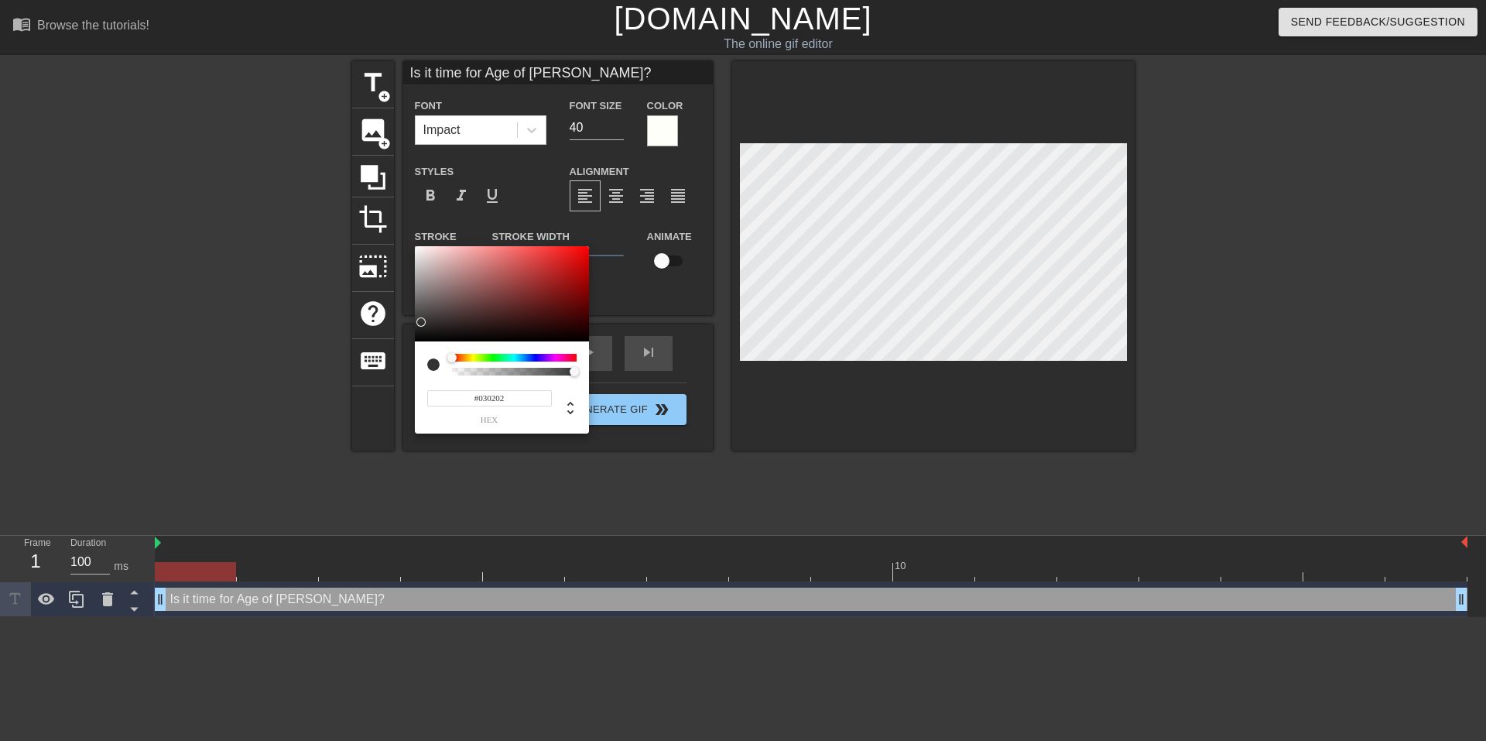
type input "#000000"
drag, startPoint x: 423, startPoint y: 271, endPoint x: 409, endPoint y: 356, distance: 86.3
click at [409, 356] on div "#000000 hex" at bounding box center [743, 370] width 1486 height 741
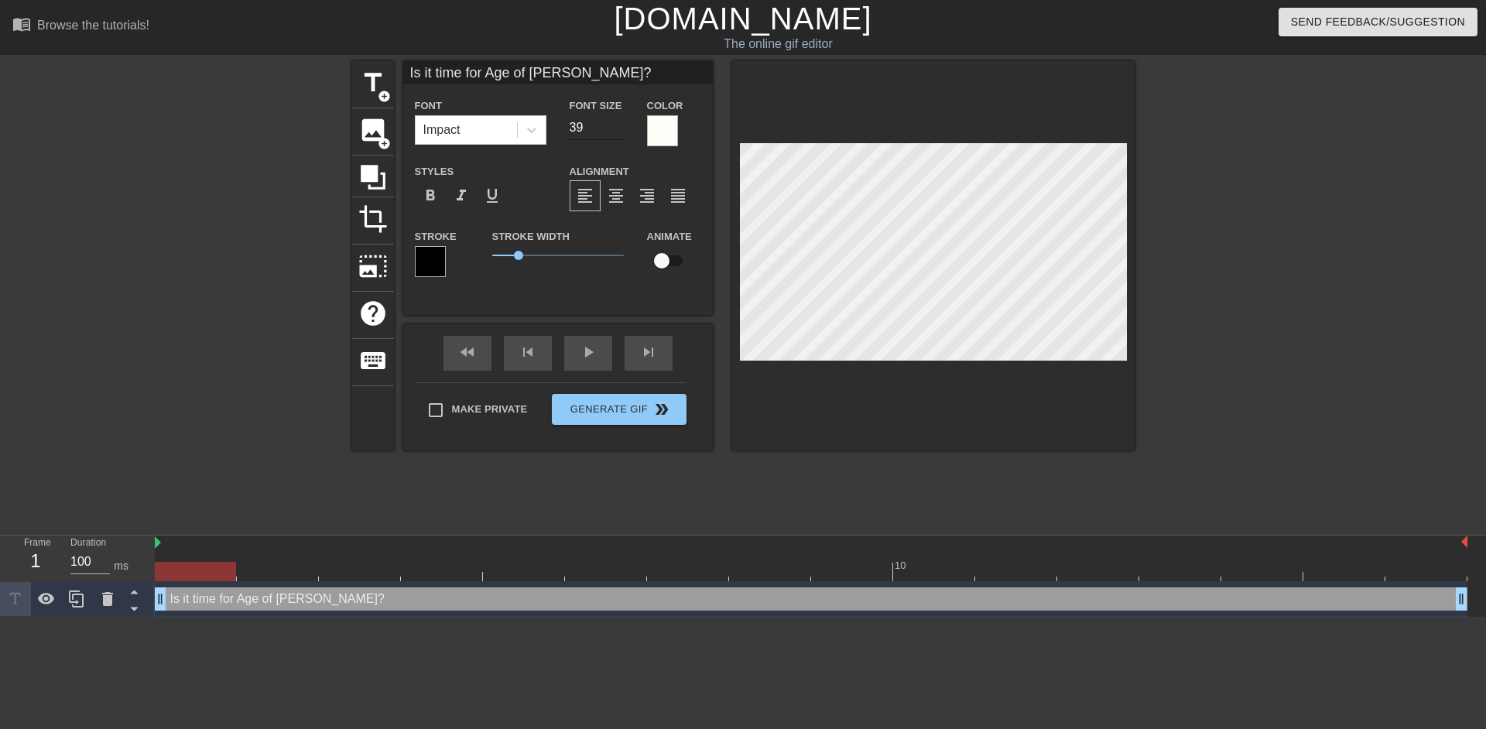
click at [613, 132] on input "39" at bounding box center [597, 127] width 54 height 25
click at [613, 132] on input "38" at bounding box center [597, 127] width 54 height 25
click at [613, 132] on input "37" at bounding box center [597, 127] width 54 height 25
click at [613, 132] on input "36" at bounding box center [597, 127] width 54 height 25
click at [613, 132] on input "35" at bounding box center [597, 127] width 54 height 25
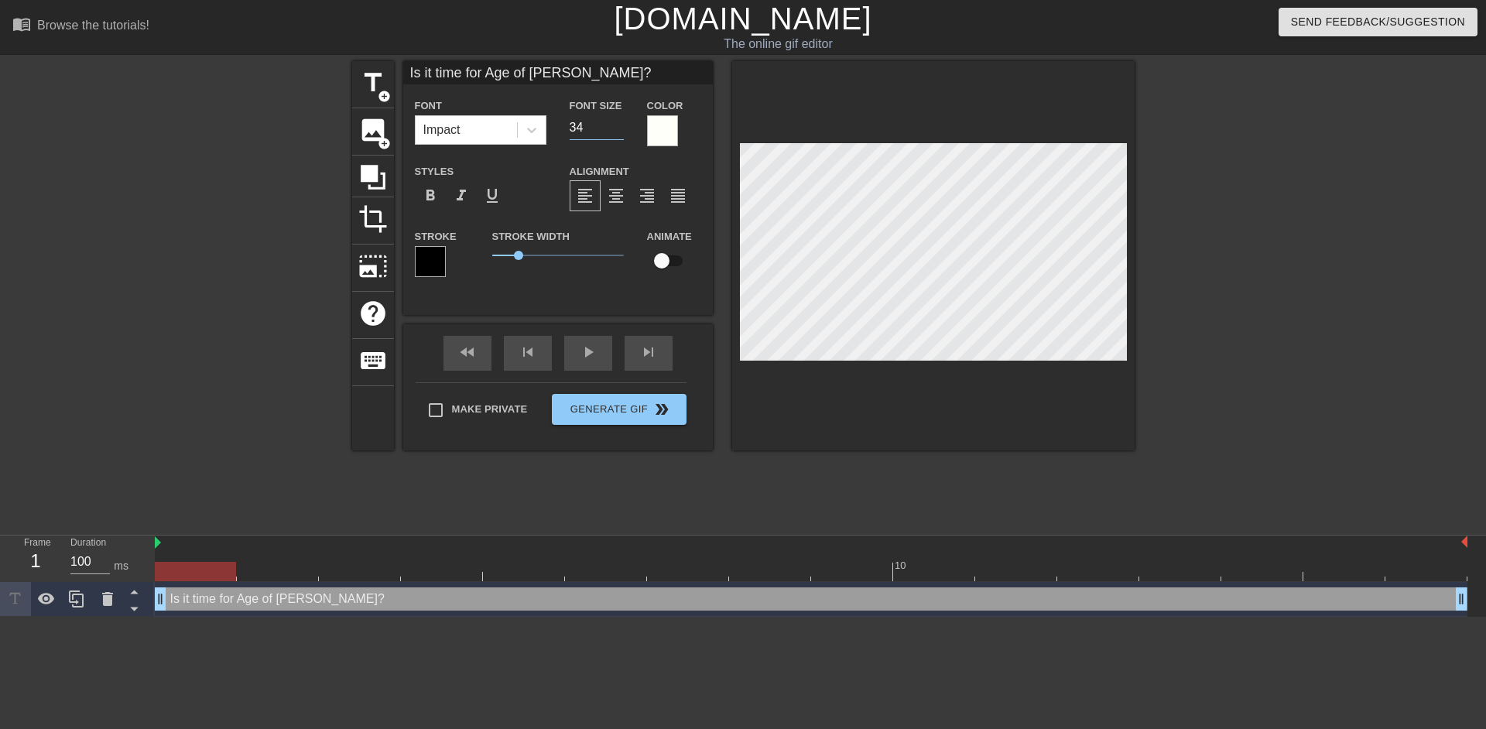
click at [613, 132] on input "34" at bounding box center [597, 127] width 54 height 25
click at [613, 132] on input "33" at bounding box center [597, 127] width 54 height 25
click at [613, 132] on input "32" at bounding box center [597, 127] width 54 height 25
type input "31"
click at [613, 132] on input "31" at bounding box center [597, 127] width 54 height 25
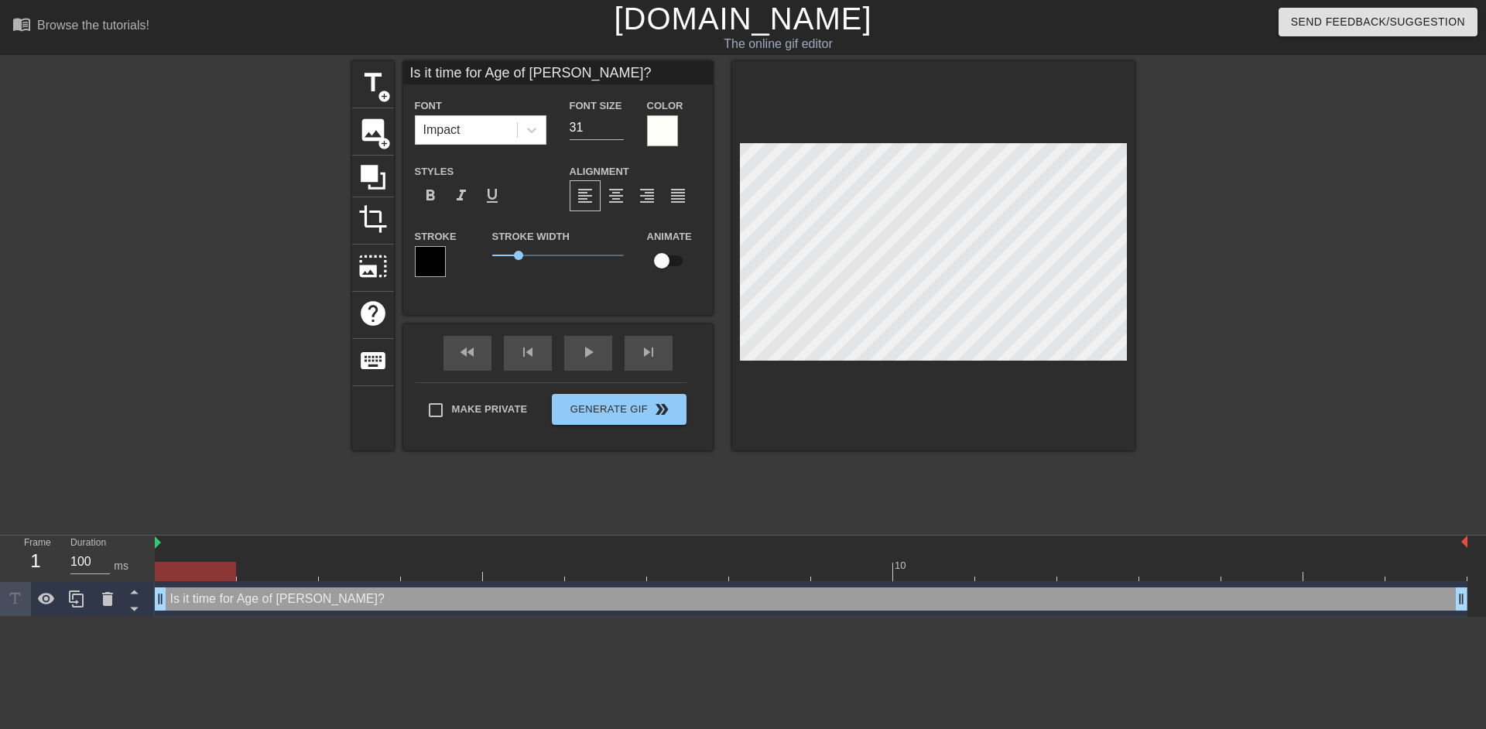
click at [667, 269] on input "checkbox" at bounding box center [662, 260] width 88 height 29
click at [667, 269] on input "checkbox" at bounding box center [676, 260] width 88 height 29
checkbox input "false"
click at [633, 404] on div "Make Private Generate Gif double_arrow" at bounding box center [551, 412] width 271 height 61
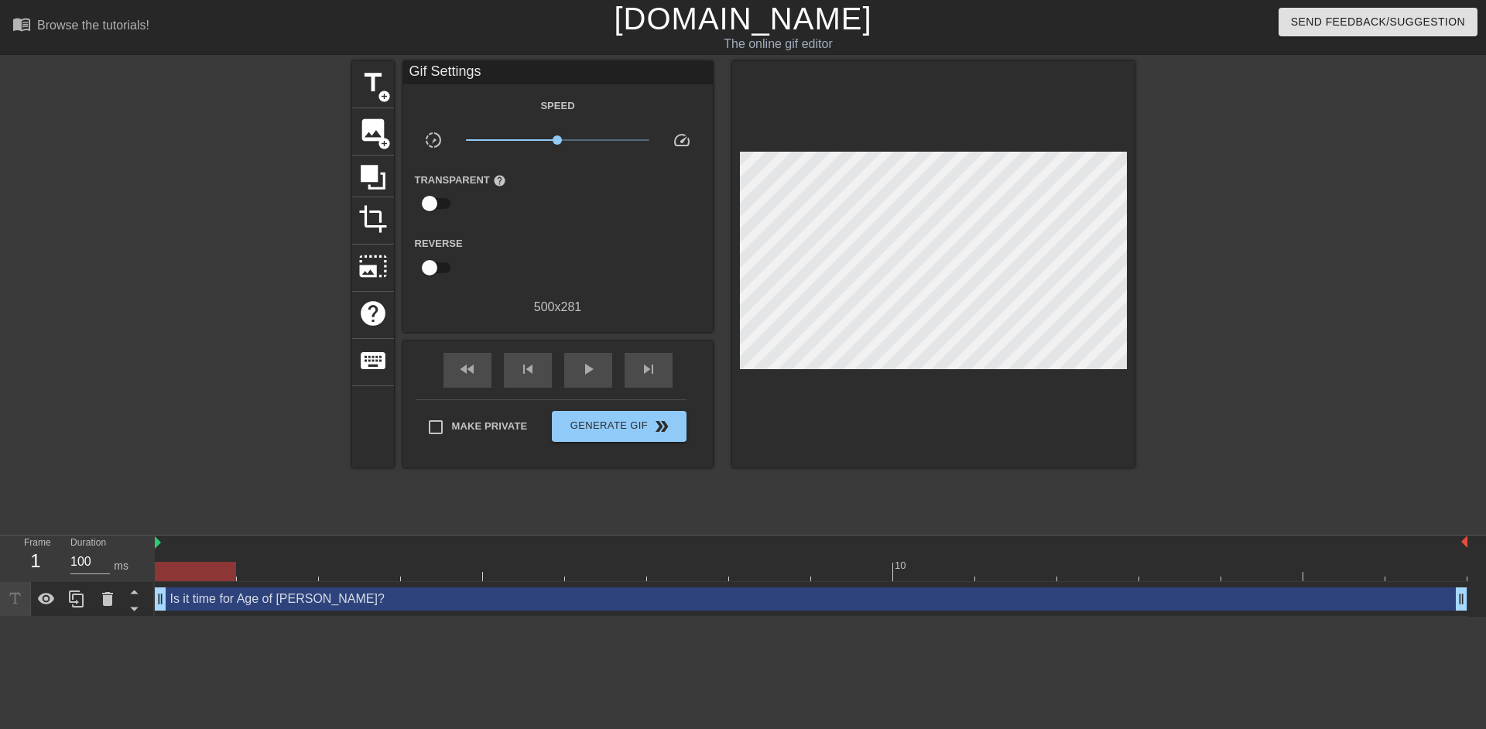
click at [211, 567] on div at bounding box center [195, 571] width 81 height 19
drag, startPoint x: 345, startPoint y: 562, endPoint x: 136, endPoint y: 562, distance: 209.0
click at [122, 563] on div "Frame 1 Duration 100 ms 10 Is it time for Age of [PERSON_NAME]? drag_handle dra…" at bounding box center [743, 576] width 1486 height 81
click at [642, 433] on span "Generate Gif double_arrow" at bounding box center [619, 426] width 122 height 19
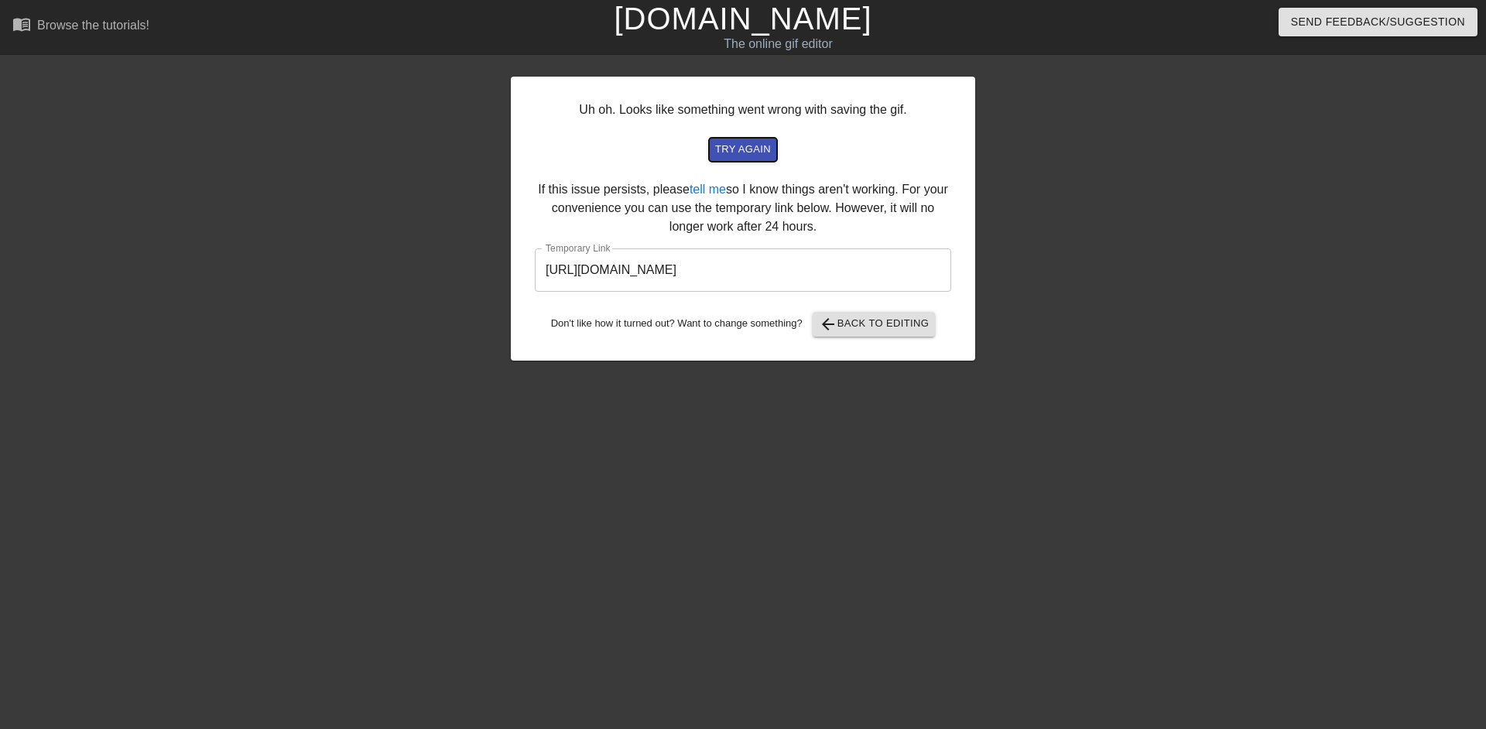
click at [742, 149] on span "try again" at bounding box center [743, 150] width 56 height 18
click at [738, 150] on span "try again" at bounding box center [743, 150] width 56 height 18
click at [725, 143] on span "try again" at bounding box center [743, 150] width 56 height 18
